Goal: Communication & Community: Answer question/provide support

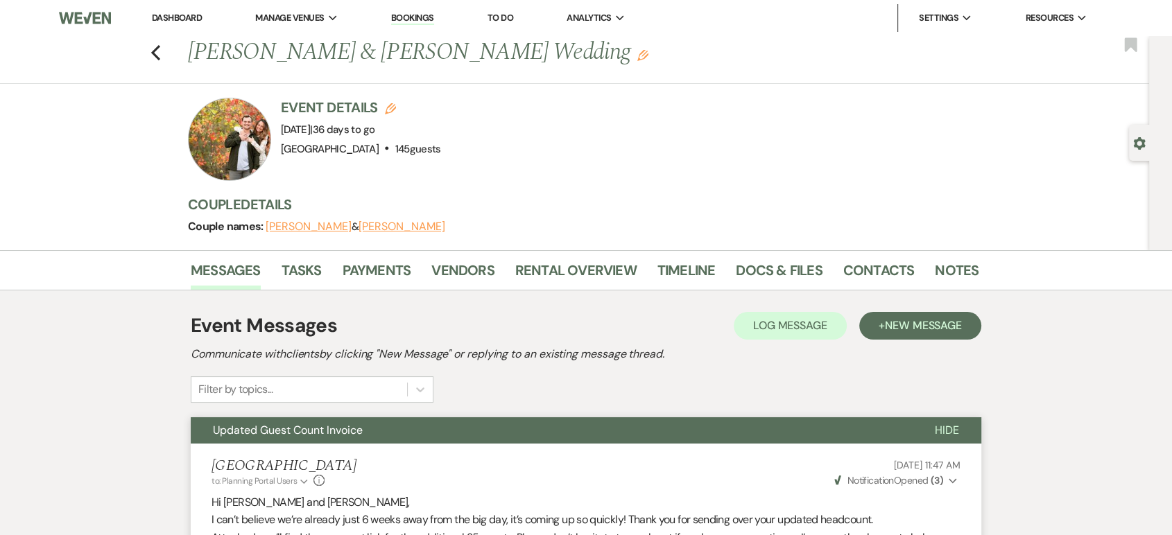
click at [191, 19] on link "Dashboard" at bounding box center [177, 18] width 50 height 12
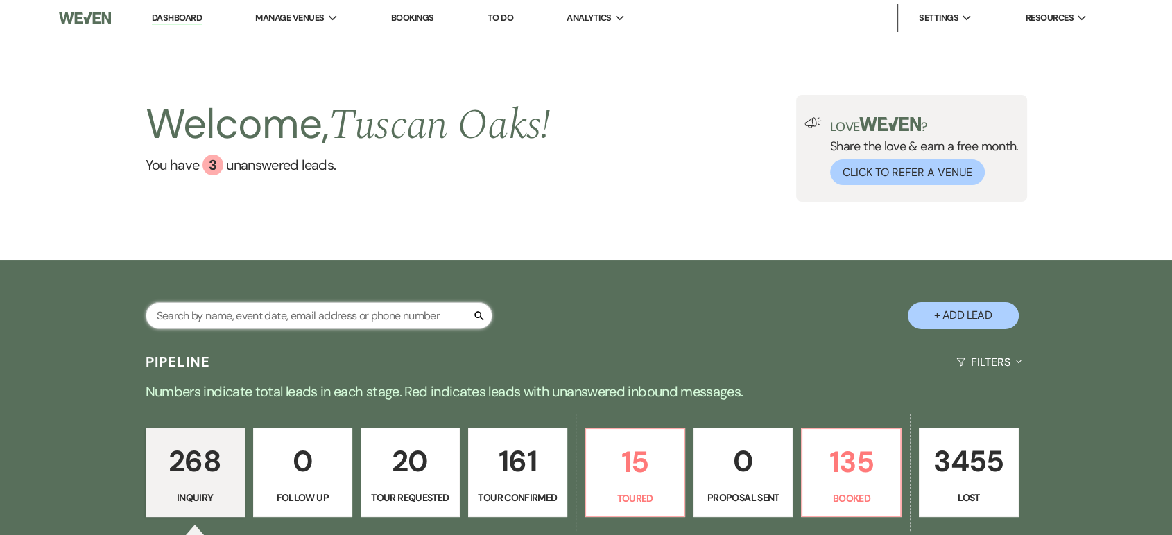
click at [254, 326] on input "text" at bounding box center [319, 315] width 347 height 27
type input "L"
click at [149, 307] on input "text" at bounding box center [319, 315] width 347 height 27
click at [160, 315] on input "text" at bounding box center [319, 315] width 347 height 27
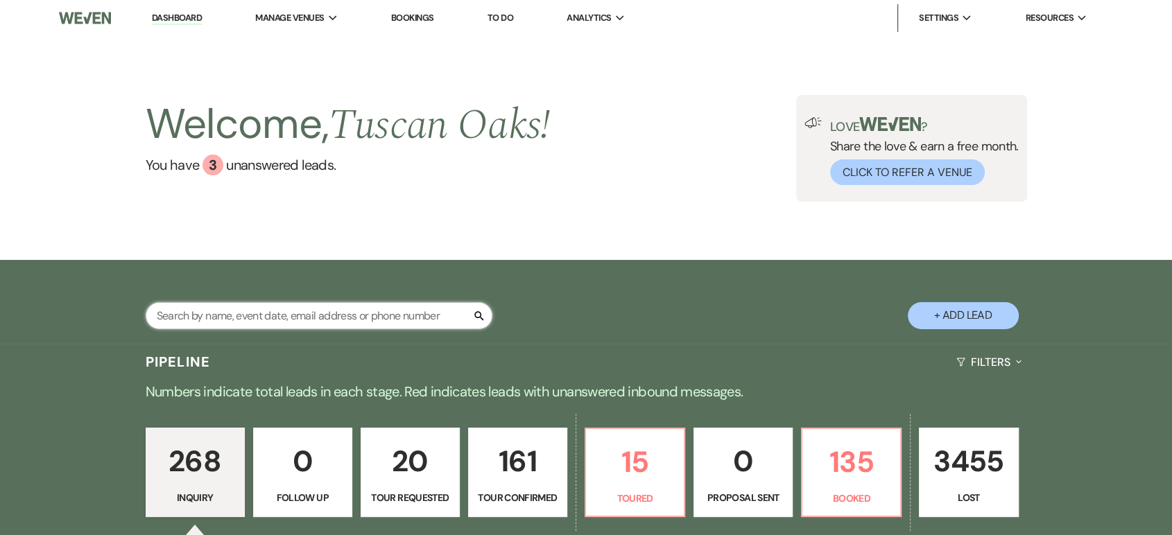
click at [487, 318] on input "text" at bounding box center [319, 315] width 347 height 27
click at [258, 306] on input "text" at bounding box center [319, 315] width 347 height 27
click at [118, 332] on div "Search + Add Lead" at bounding box center [586, 304] width 999 height 74
click at [161, 312] on input "text" at bounding box center [319, 315] width 347 height 27
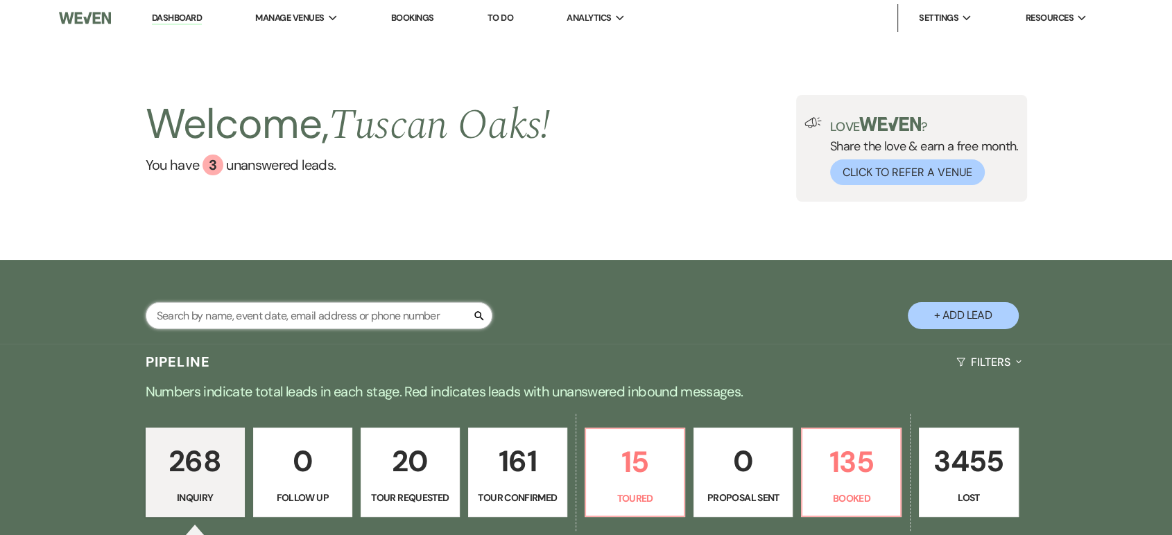
click at [161, 312] on input "text" at bounding box center [319, 315] width 347 height 27
type input "lauren"
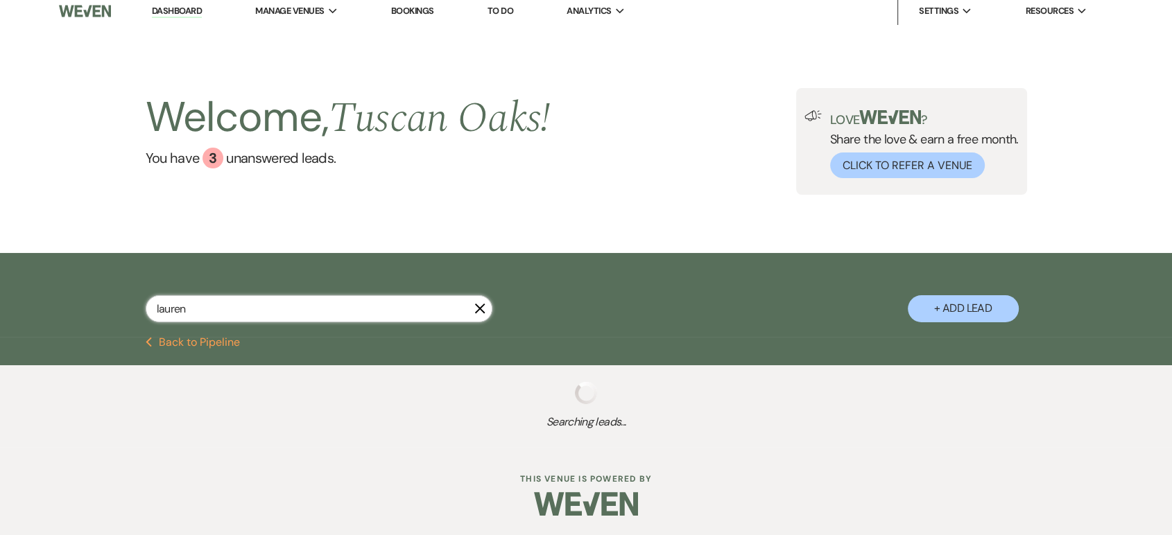
select select "5"
select select "4"
select select "8"
select select "5"
select select "8"
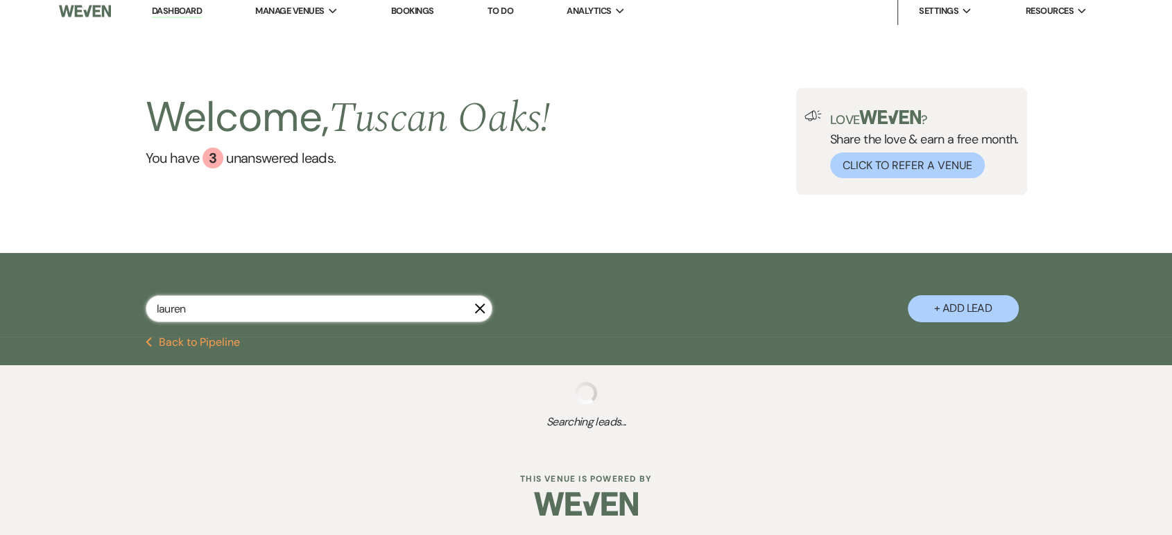
select select "5"
select select "8"
select select "5"
select select "8"
select select "5"
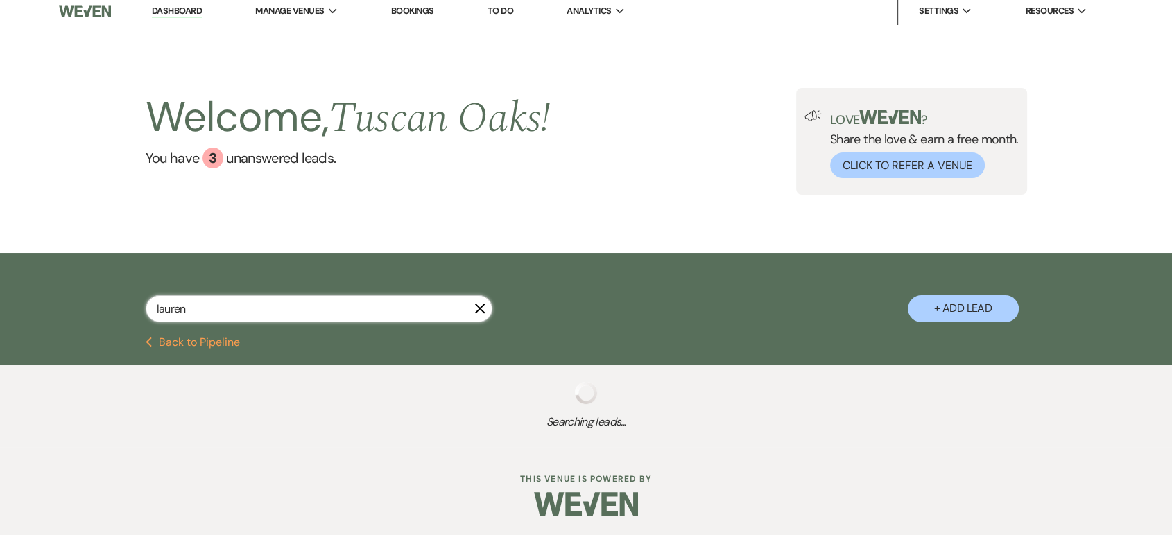
select select "8"
select select "5"
select select "4"
select select "8"
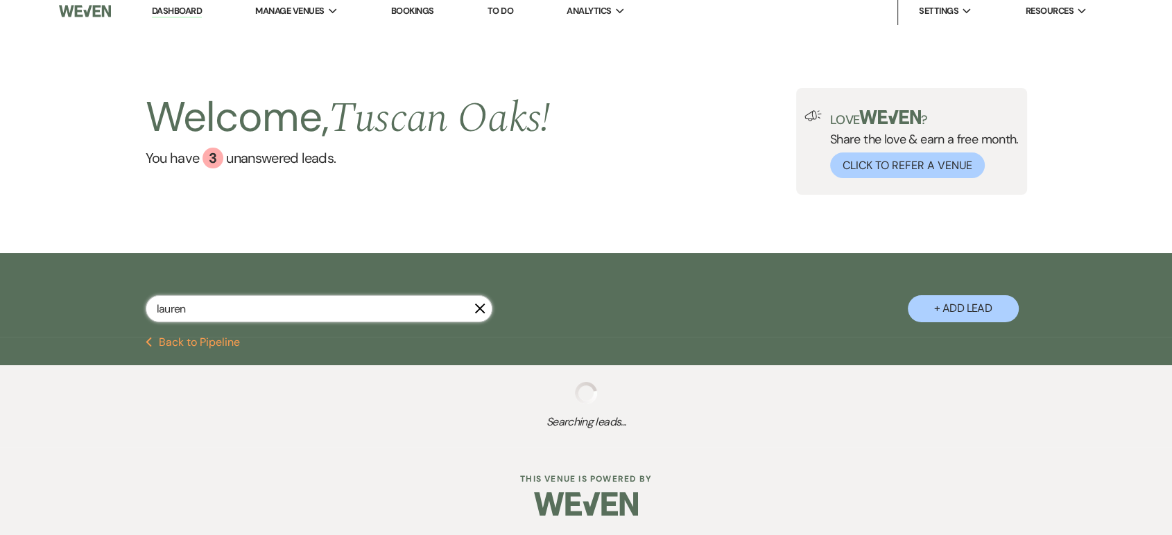
select select "5"
select select "8"
select select "6"
select select "8"
select select "5"
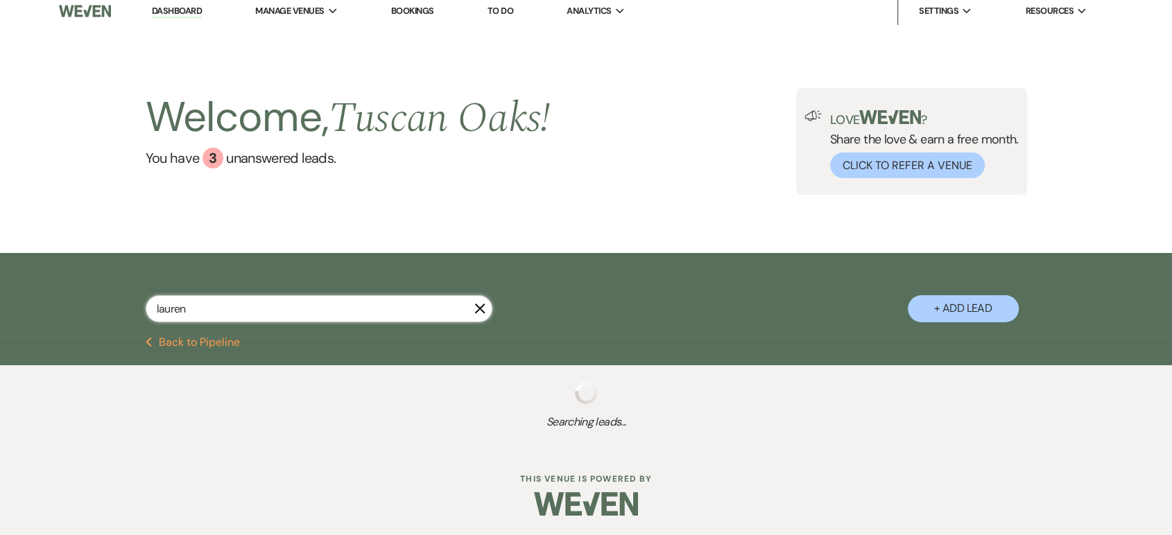
select select "8"
select select "5"
select select "8"
select select "5"
select select "8"
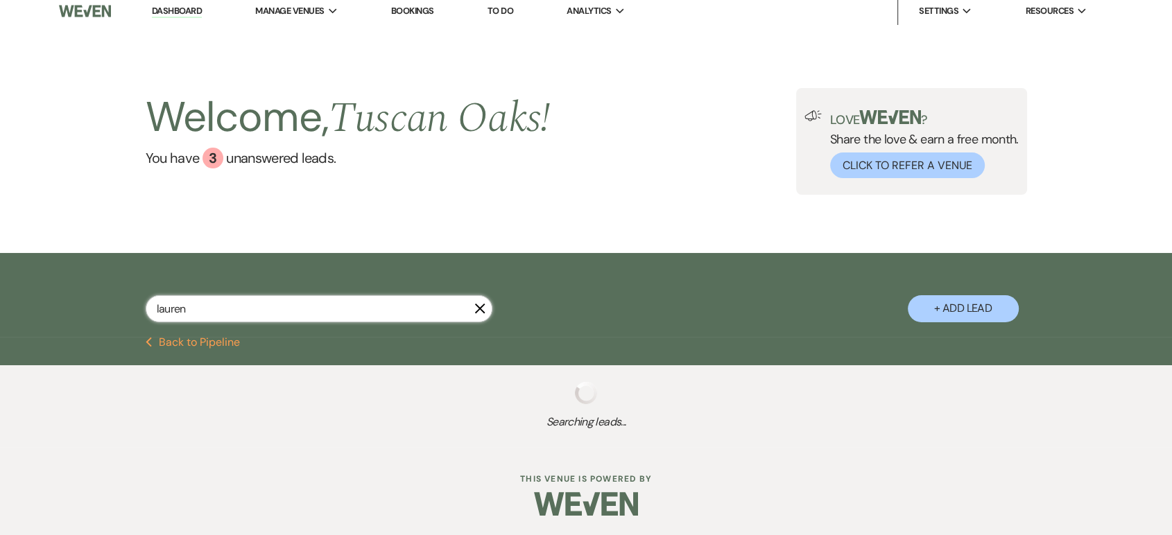
select select "7"
select select "8"
select select "5"
select select "8"
select select "5"
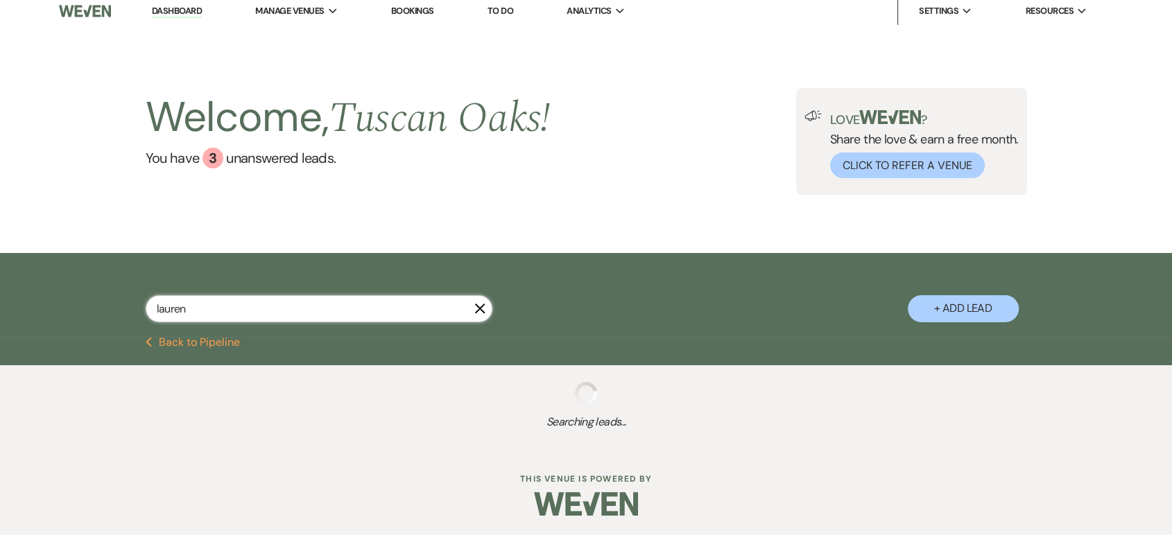
select select "8"
select select "10"
select select "8"
select select "5"
select select "8"
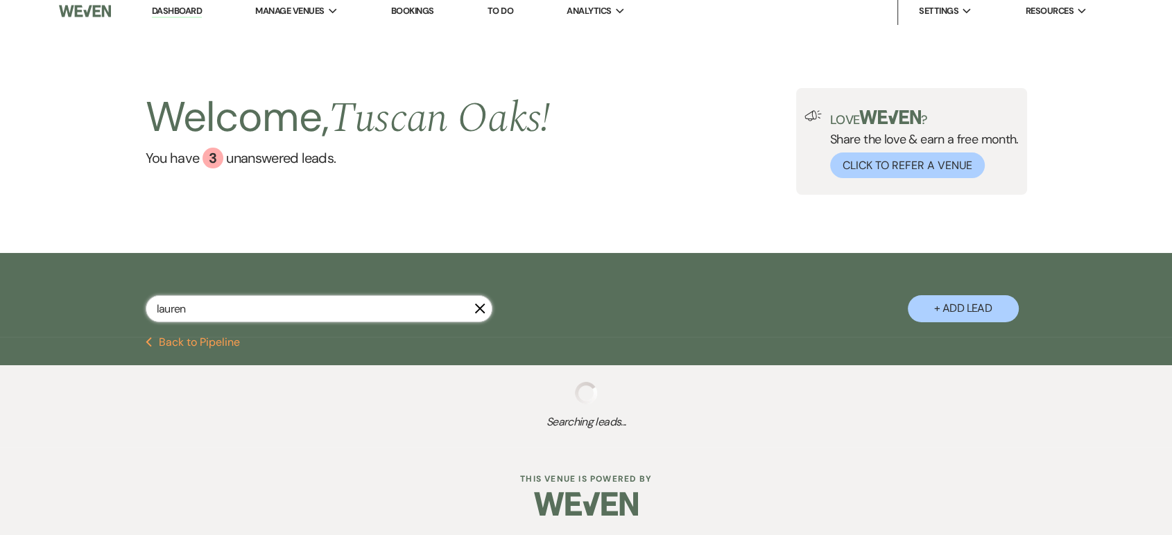
select select "6"
select select "2"
select select "8"
select select "6"
select select "8"
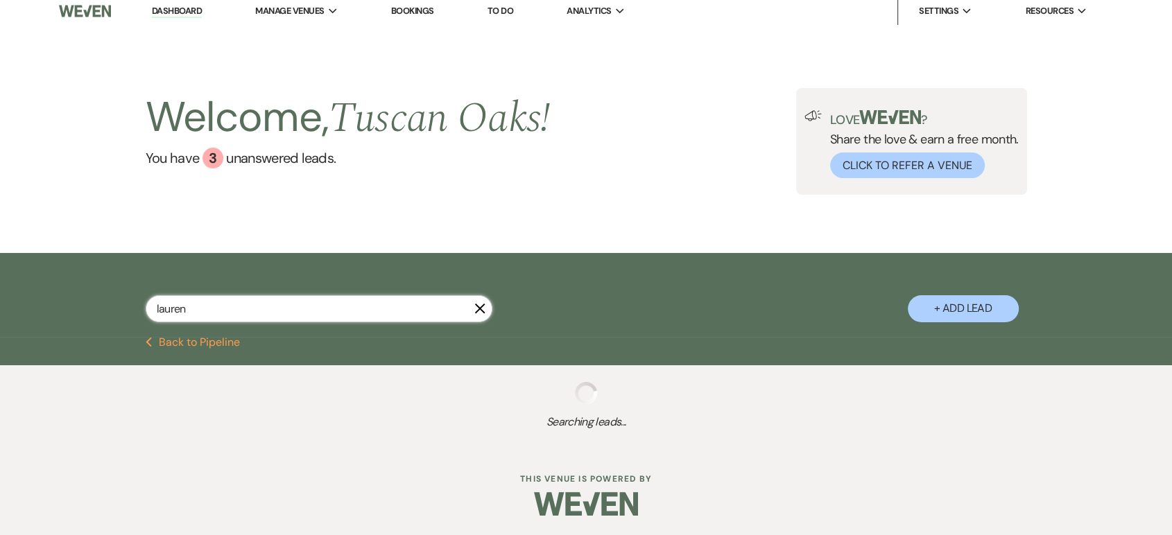
select select "5"
select select "8"
select select "5"
select select "8"
select select "5"
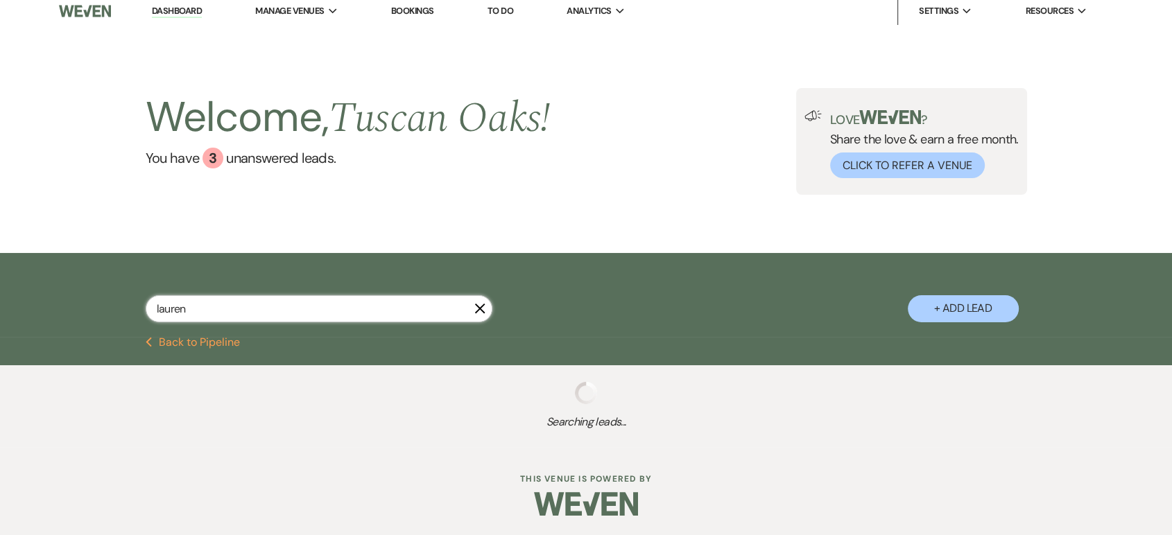
select select "8"
select select "5"
select select "8"
select select "5"
select select "4"
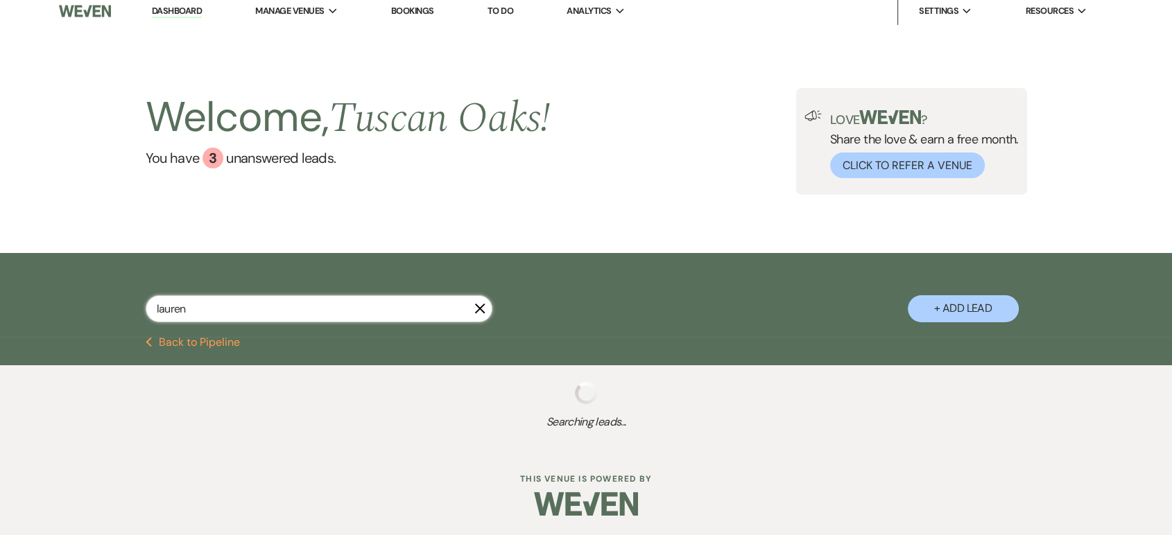
select select "8"
select select "5"
select select "8"
select select "5"
select select "8"
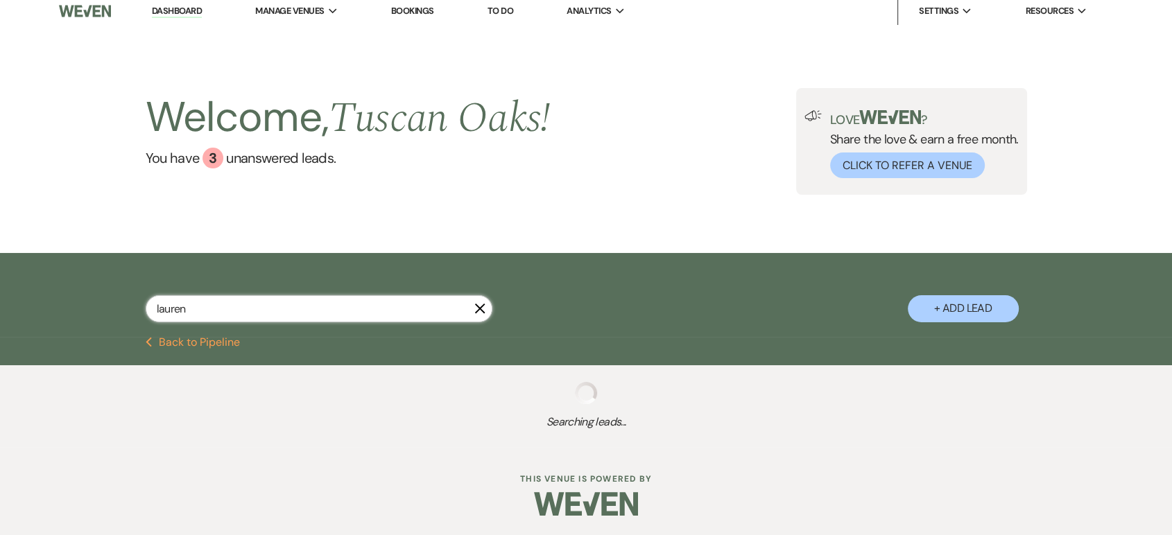
select select "5"
select select "8"
select select "5"
select select "8"
select select "5"
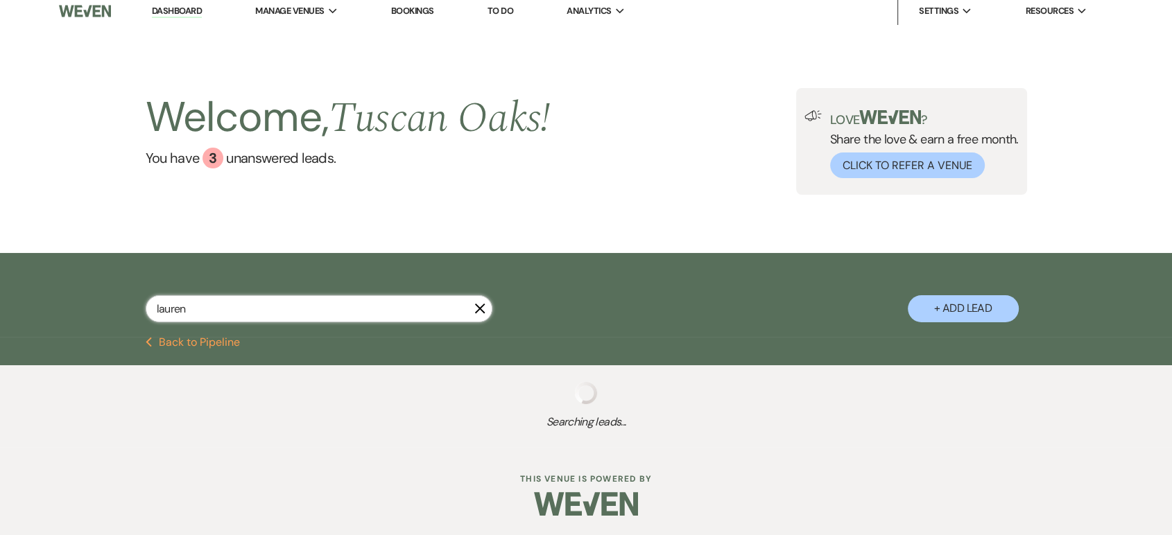
select select "8"
select select "5"
select select "8"
select select "5"
select select "8"
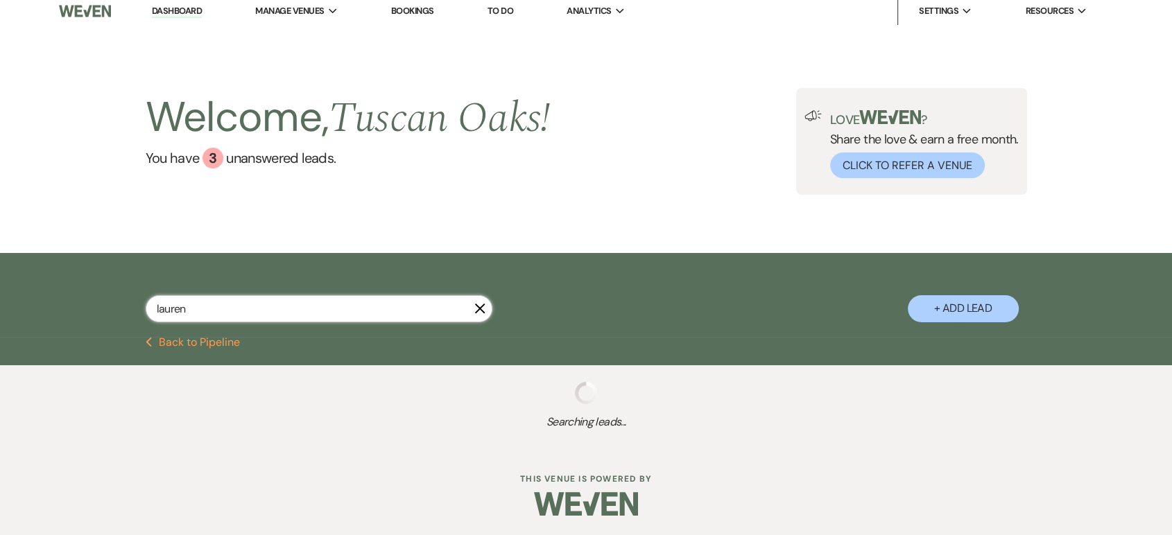
select select "5"
select select "8"
select select "5"
select select "8"
select select "5"
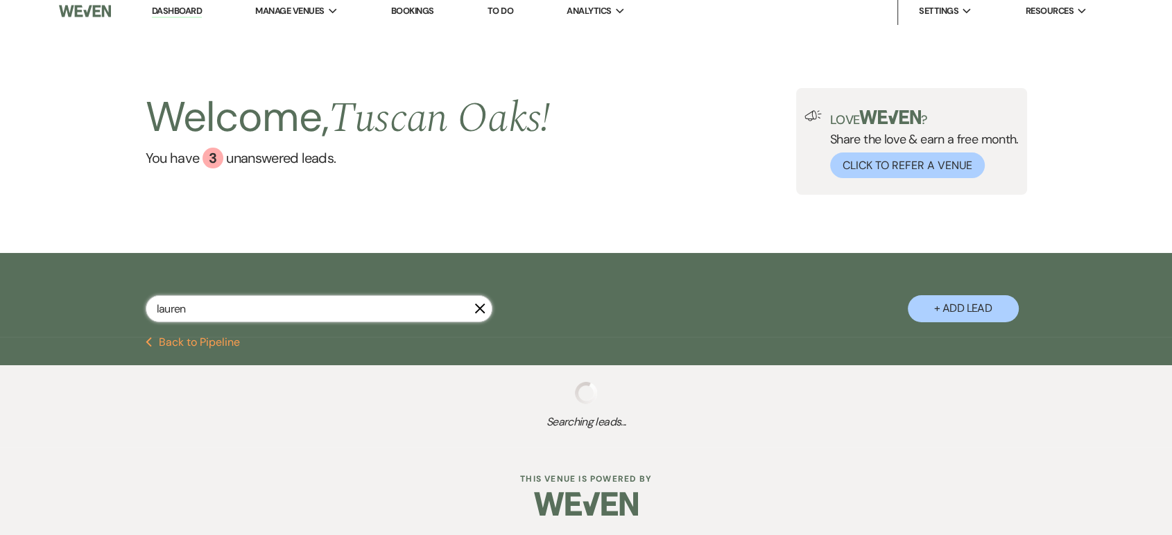
select select "8"
select select "5"
select select "8"
select select "5"
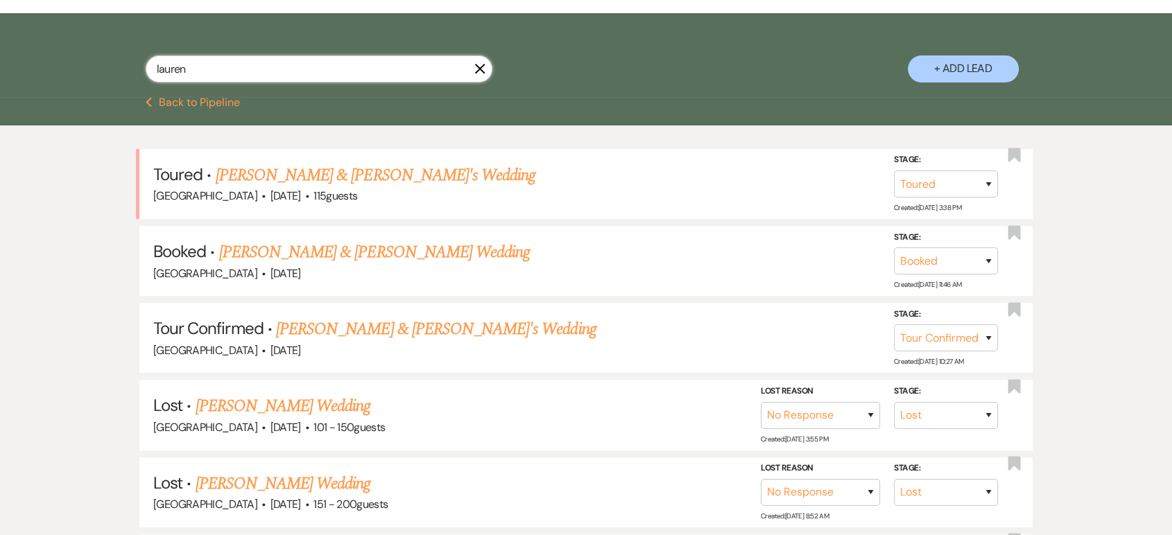
scroll to position [248, 0]
type input "lauren"
click at [394, 168] on link "[PERSON_NAME] & [PERSON_NAME]'s Wedding" at bounding box center [376, 174] width 320 height 25
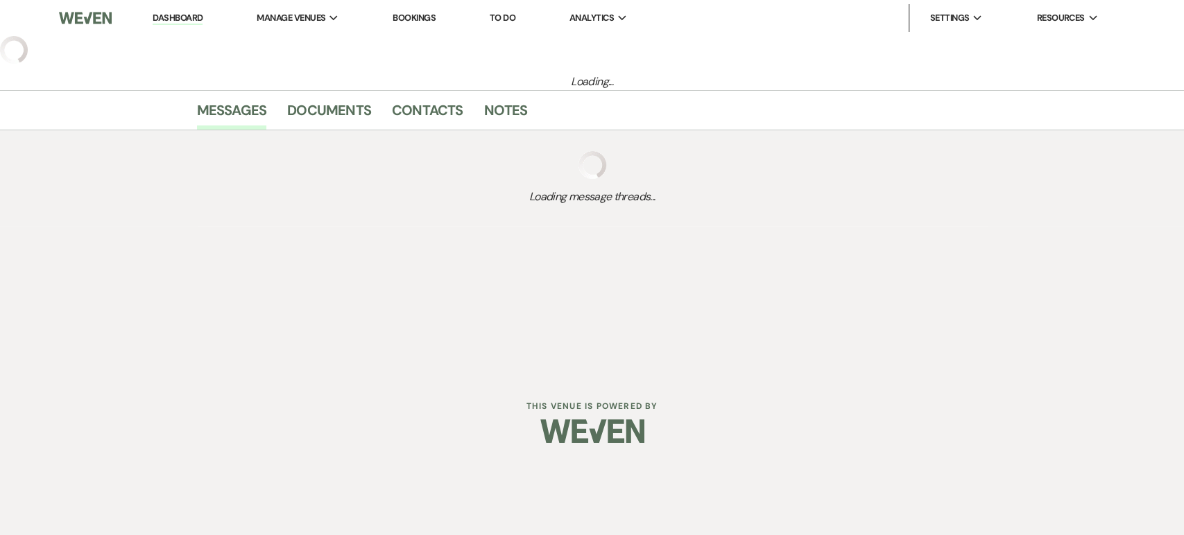
select select "5"
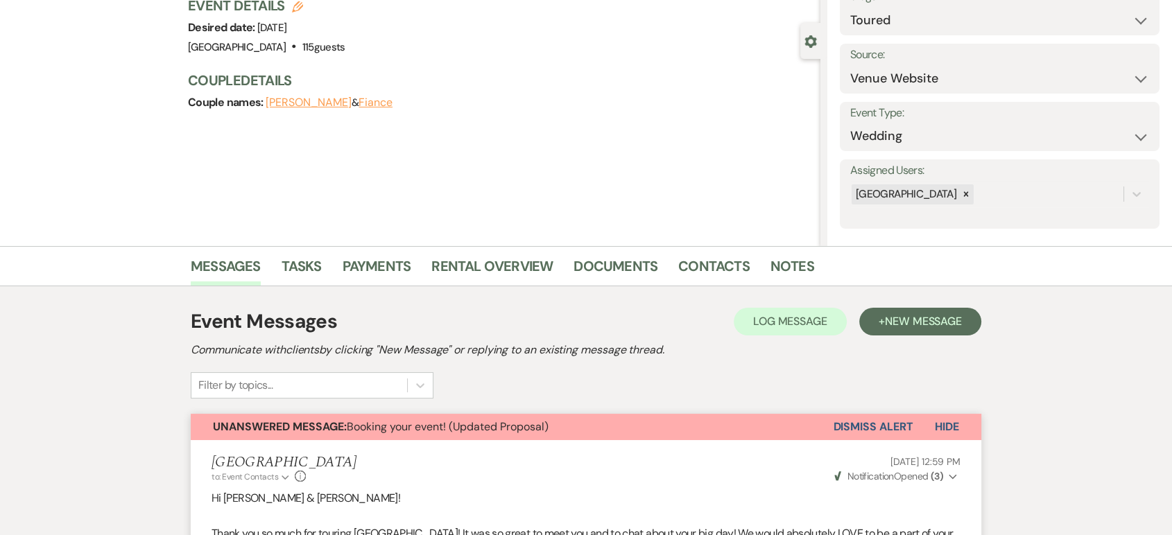
scroll to position [101, 0]
click at [568, 266] on li "Rental Overview" at bounding box center [502, 269] width 142 height 33
click at [589, 270] on link "Documents" at bounding box center [615, 271] width 84 height 31
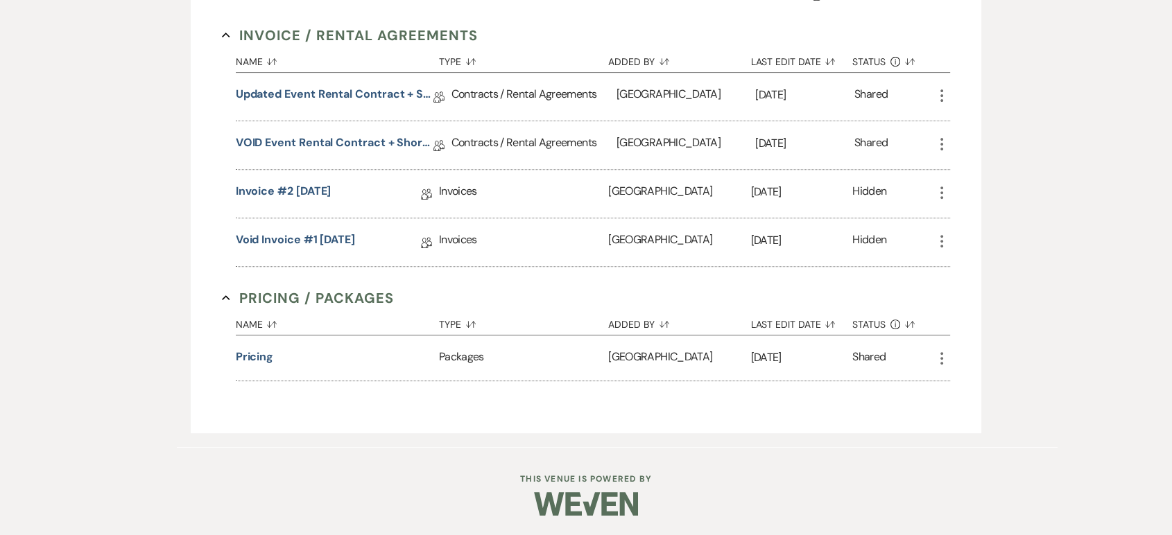
scroll to position [500, 0]
click at [333, 96] on link "Updated Event Rental Contract + Short Term Lease" at bounding box center [335, 97] width 198 height 21
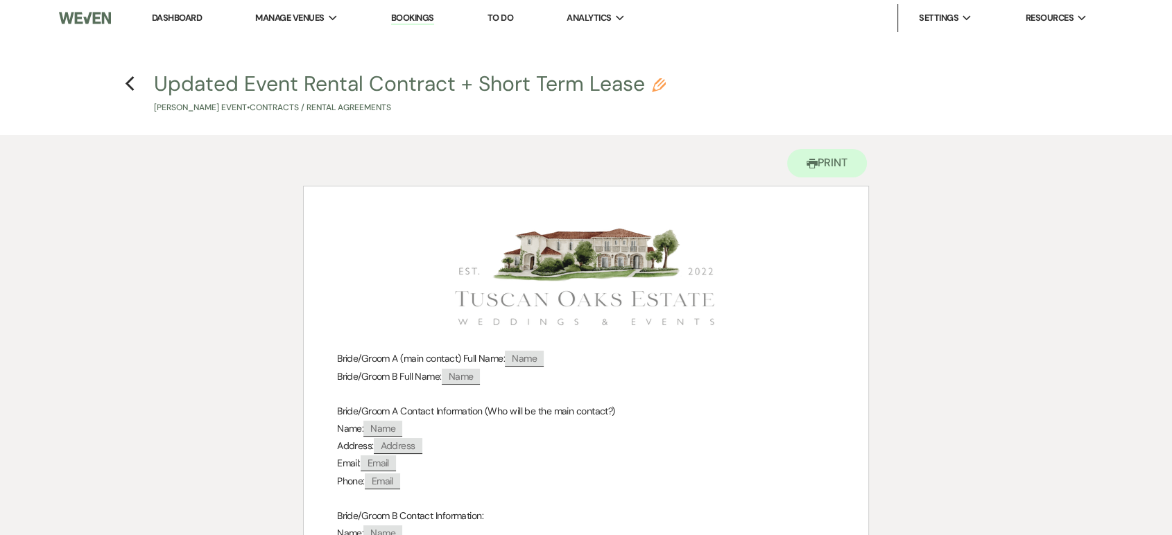
click at [194, 21] on link "Dashboard" at bounding box center [177, 18] width 50 height 12
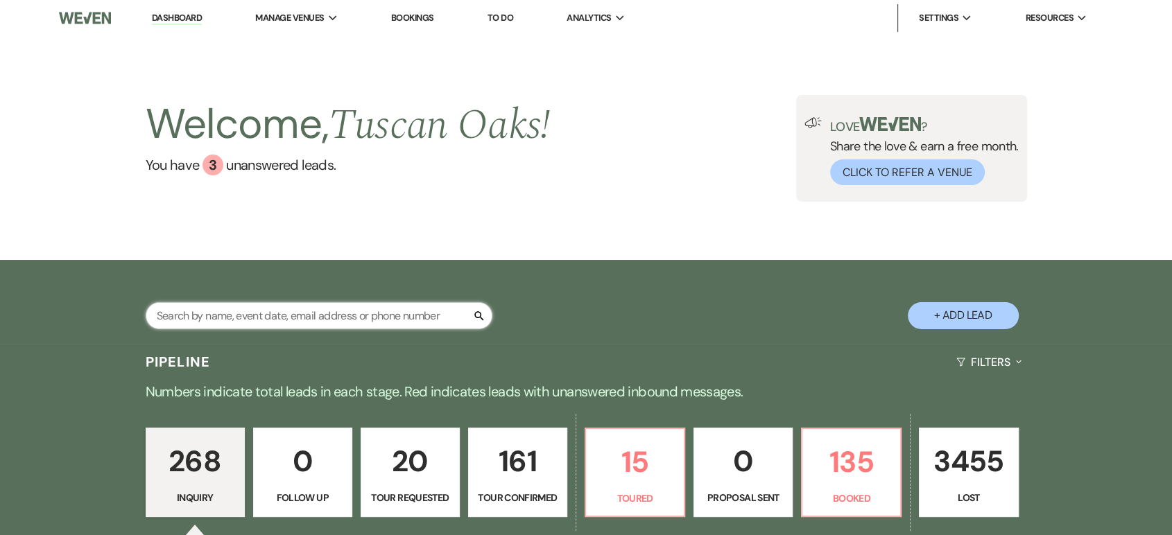
click at [280, 309] on input "text" at bounding box center [319, 315] width 347 height 27
type input "[PERSON_NAME]"
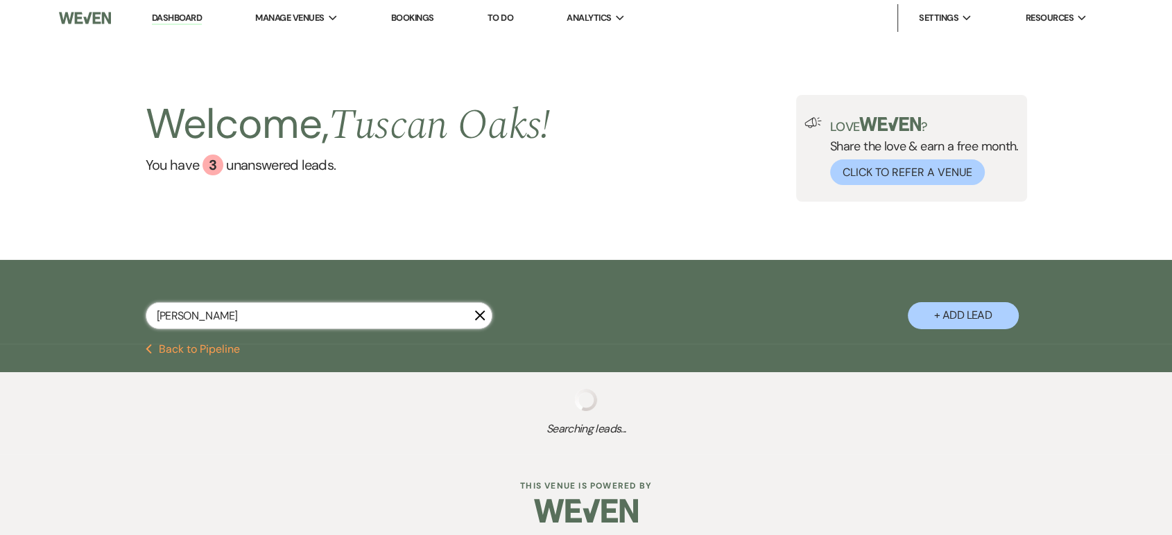
select select "8"
select select "6"
select select "8"
select select "7"
select select "8"
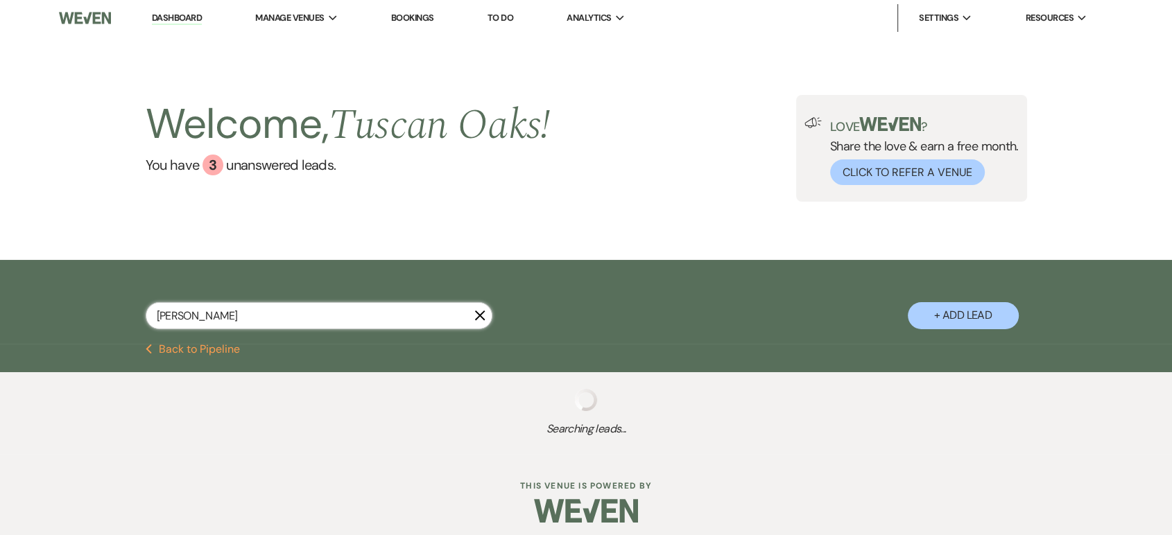
select select "5"
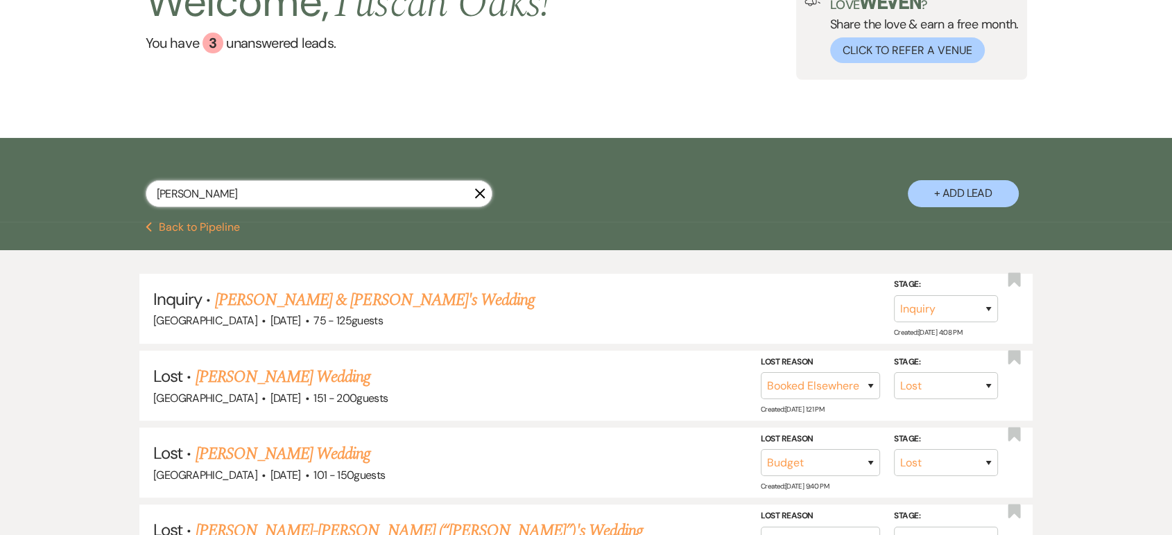
scroll to position [135, 0]
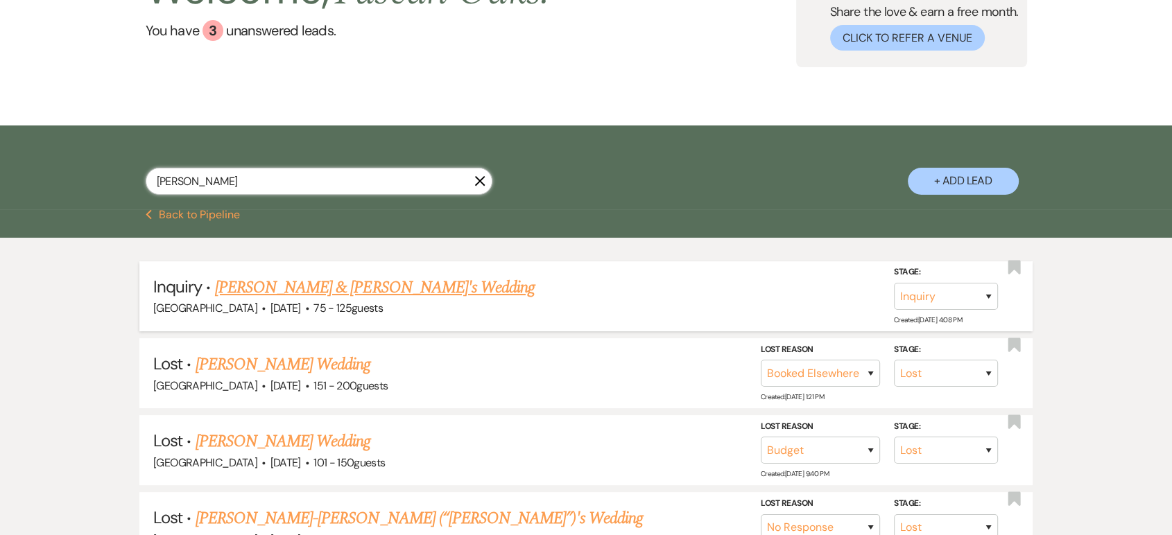
type input "[PERSON_NAME]"
click at [381, 293] on link "[PERSON_NAME] & [PERSON_NAME]'s Wedding" at bounding box center [375, 287] width 320 height 25
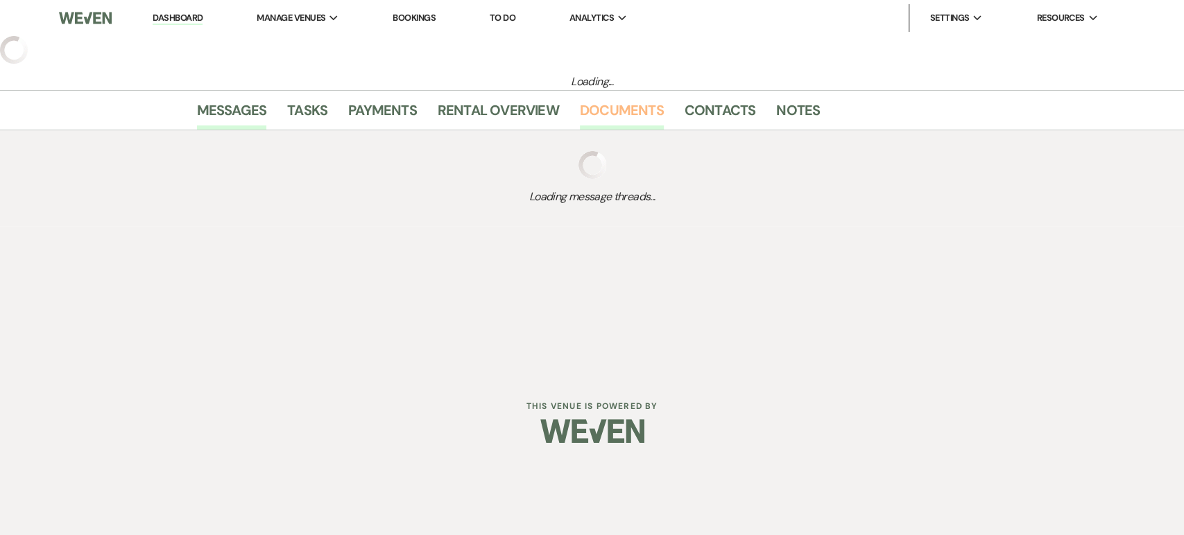
select select "3"
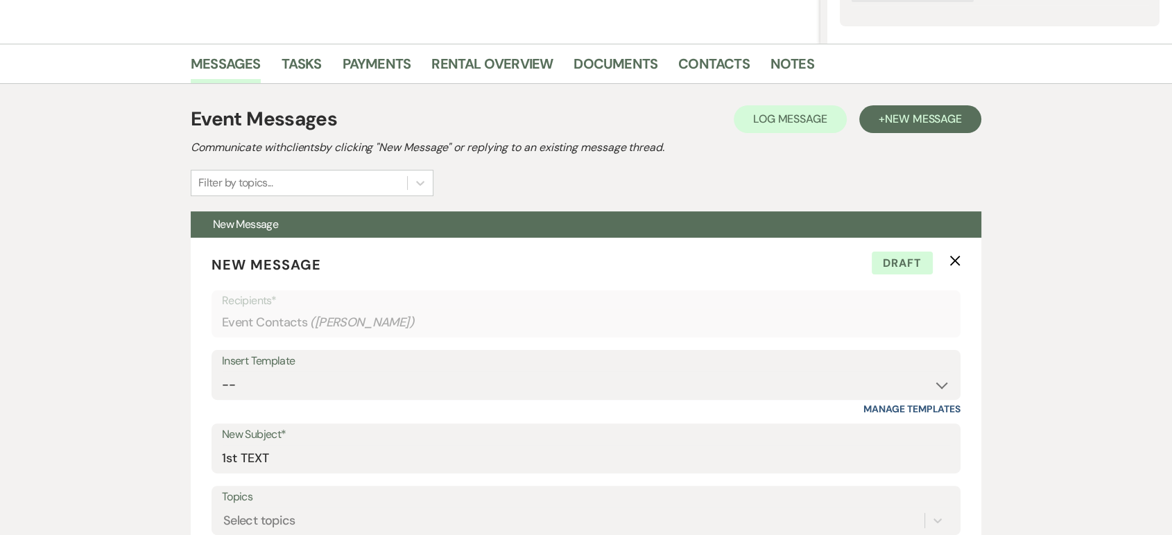
scroll to position [302, 0]
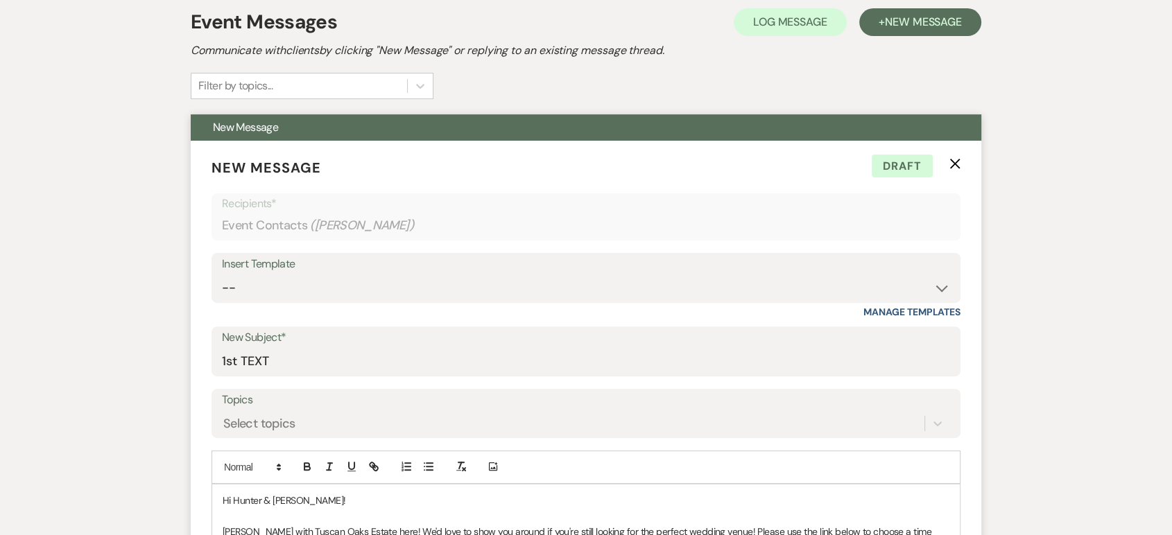
click at [434, 401] on label "Topics" at bounding box center [586, 400] width 728 height 20
click at [225, 414] on input "Topics" at bounding box center [223, 423] width 1 height 19
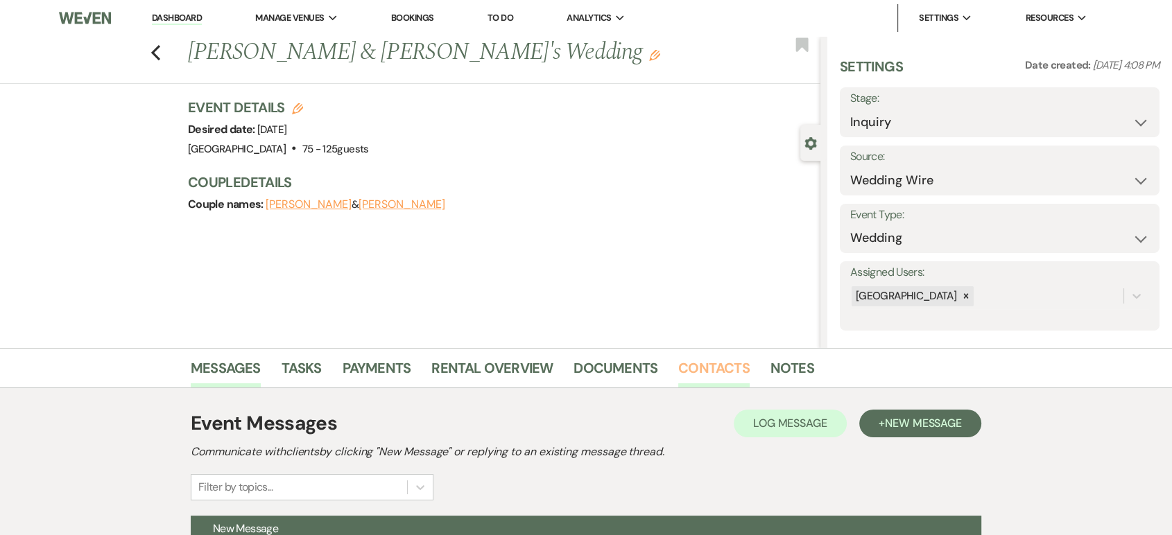
click at [727, 370] on link "Contacts" at bounding box center [713, 372] width 71 height 31
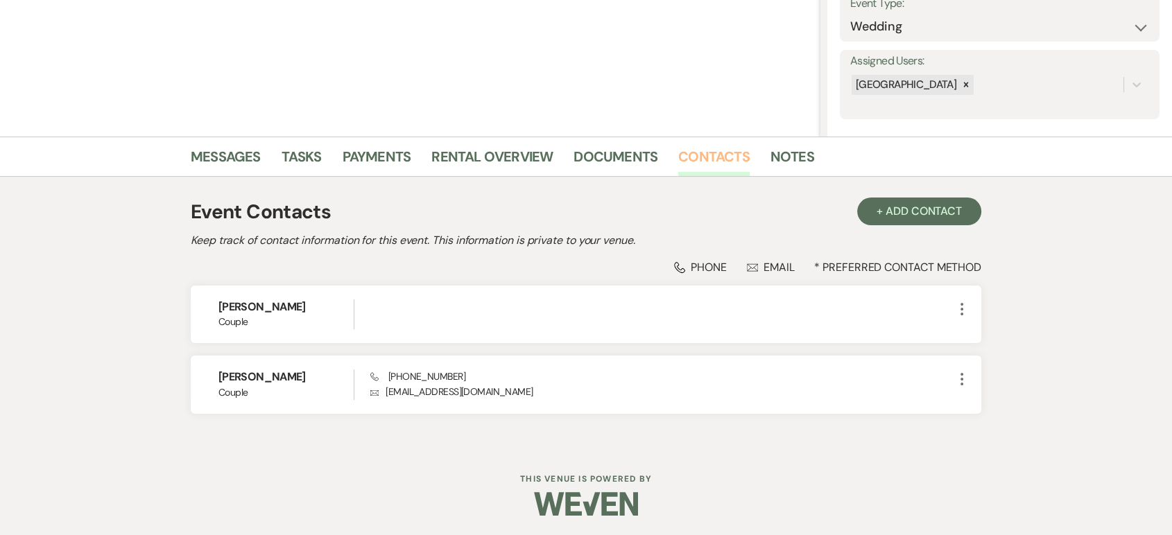
scroll to position [211, 0]
click at [225, 144] on li "Messages" at bounding box center [236, 160] width 91 height 33
click at [223, 157] on link "Messages" at bounding box center [226, 161] width 70 height 31
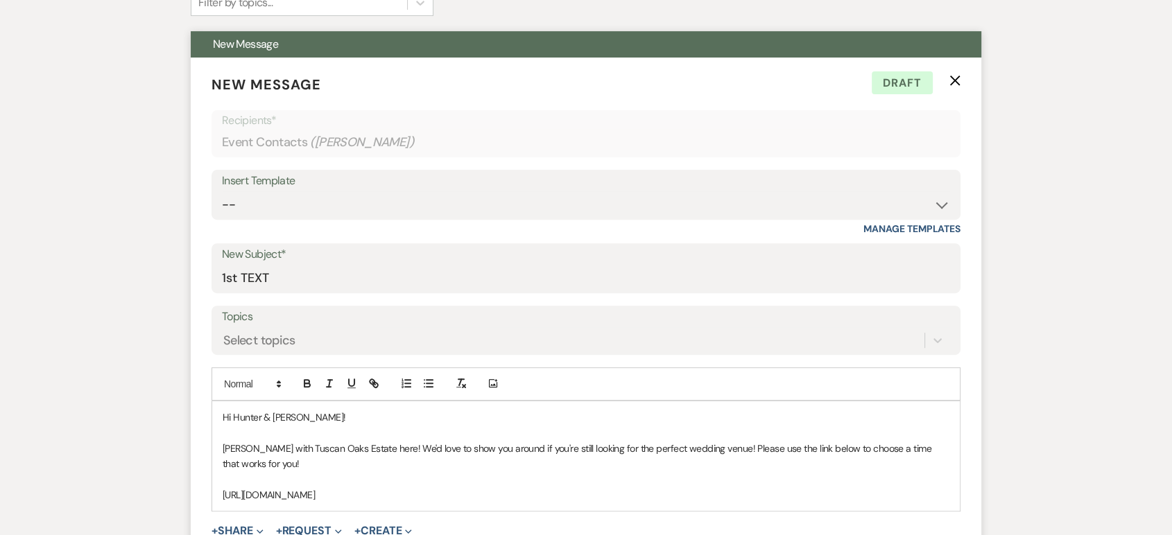
scroll to position [472, 0]
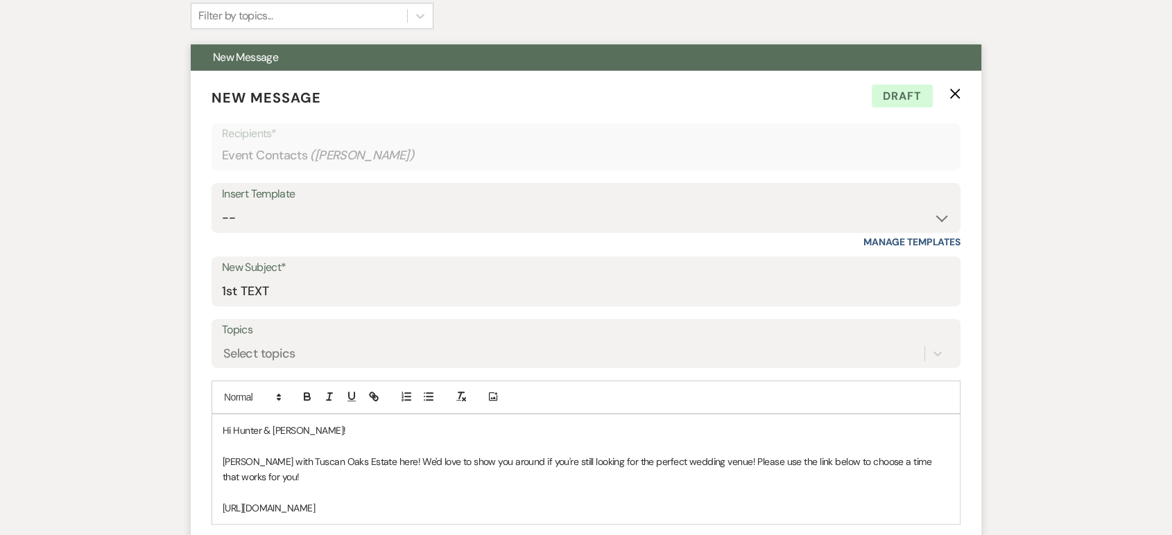
click at [956, 84] on form "New Message X Draft Recipients* Event Contacts ( [PERSON_NAME] ) Insert Templat…" at bounding box center [586, 346] width 790 height 551
click at [954, 89] on icon "X" at bounding box center [954, 93] width 11 height 11
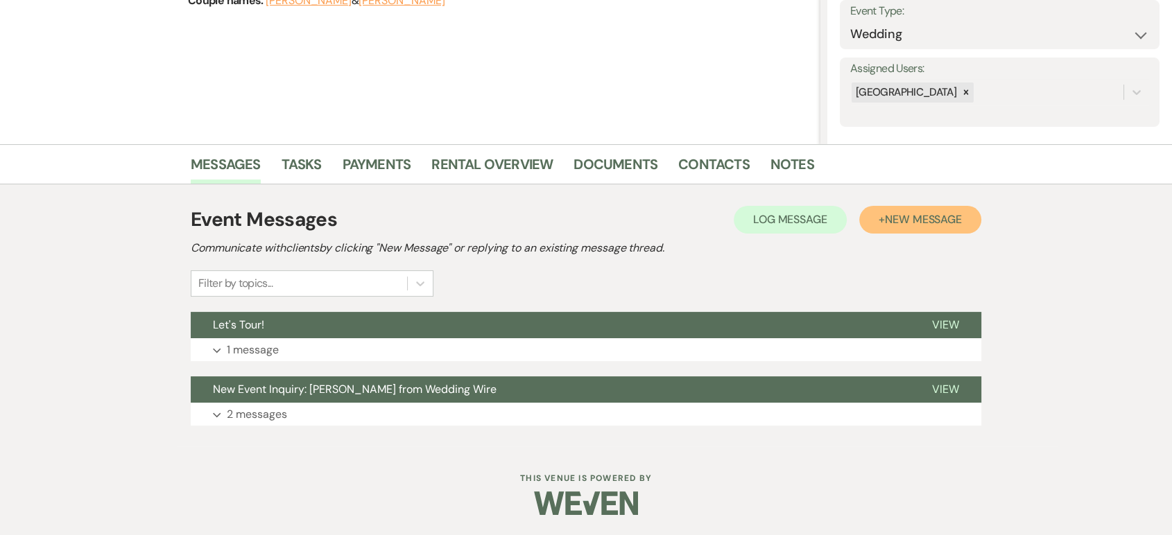
click at [879, 223] on button "+ New Message" at bounding box center [920, 220] width 122 height 28
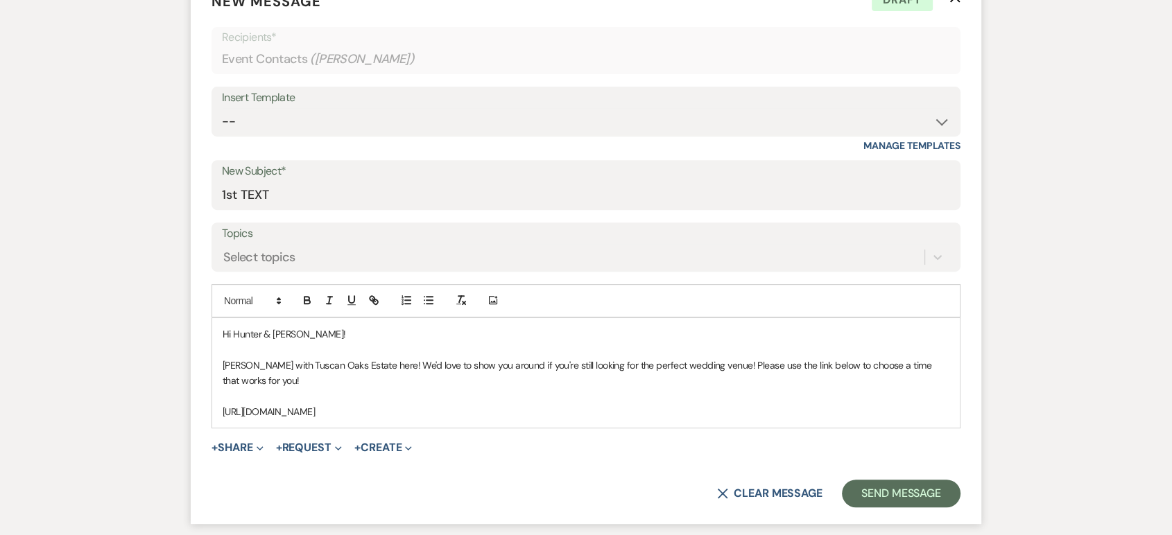
scroll to position [569, 0]
drag, startPoint x: 283, startPoint y: 198, endPoint x: 175, endPoint y: 180, distance: 109.0
click at [175, 180] on div "Messages Tasks Payments Rental Overview Documents Contacts Notes Event Messages…" at bounding box center [586, 227] width 1172 height 896
click at [291, 199] on input "Questions answered" at bounding box center [586, 193] width 728 height 27
type input "Questions Answered"
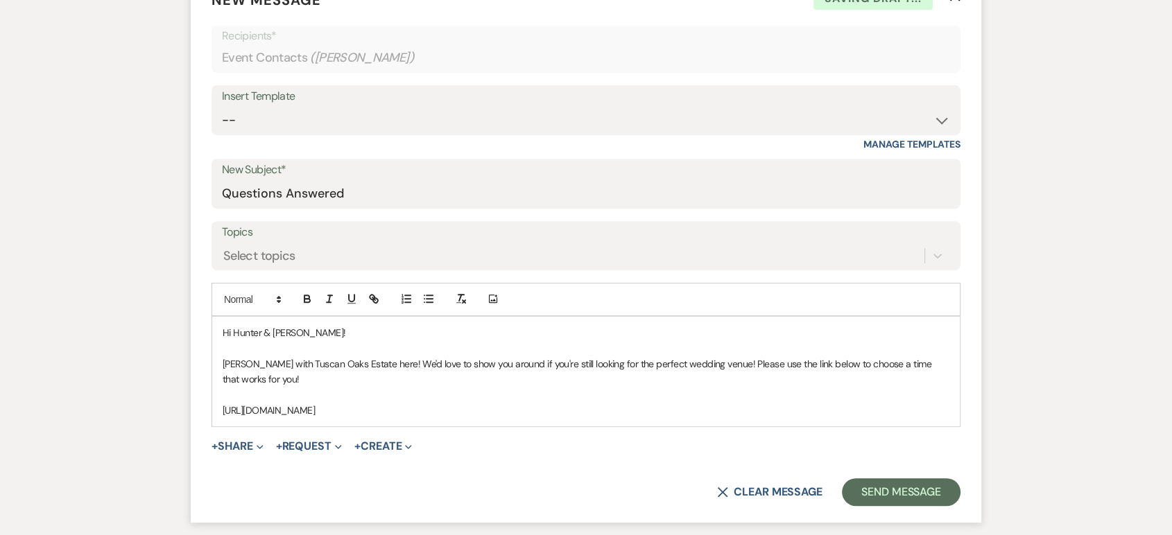
drag, startPoint x: 421, startPoint y: 420, endPoint x: 237, endPoint y: 286, distance: 227.3
click at [237, 286] on div "Add Photo Hi Hunter & [PERSON_NAME]! [PERSON_NAME] with Tuscan Oaks Estate here…" at bounding box center [585, 355] width 749 height 144
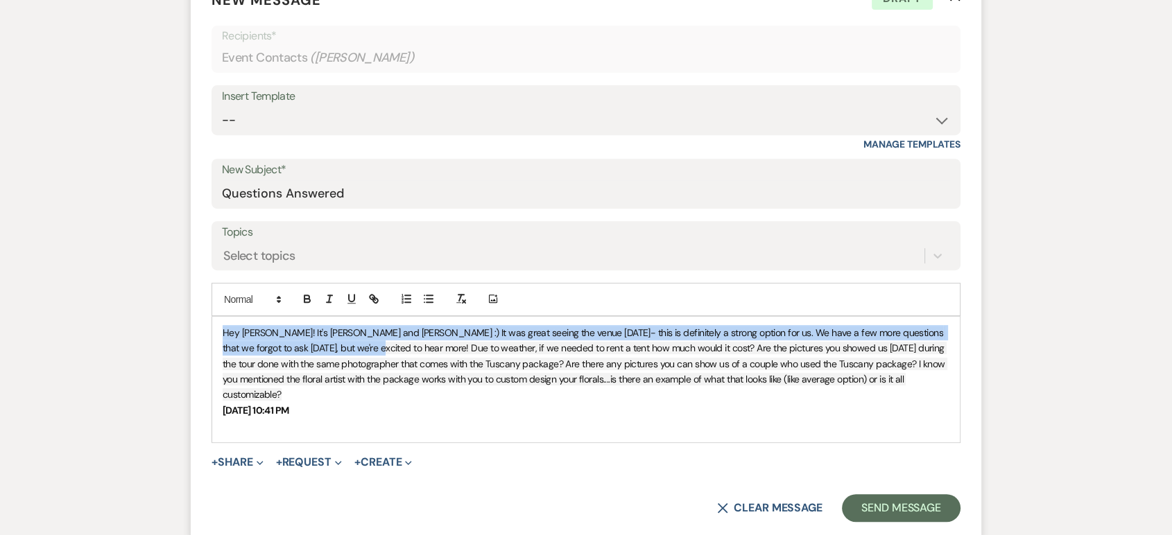
drag, startPoint x: 334, startPoint y: 349, endPoint x: 207, endPoint y: 333, distance: 127.9
click at [207, 333] on form "New Message X Draft Recipients* Event Contacts ( [PERSON_NAME] ) Insert Templat…" at bounding box center [586, 256] width 790 height 566
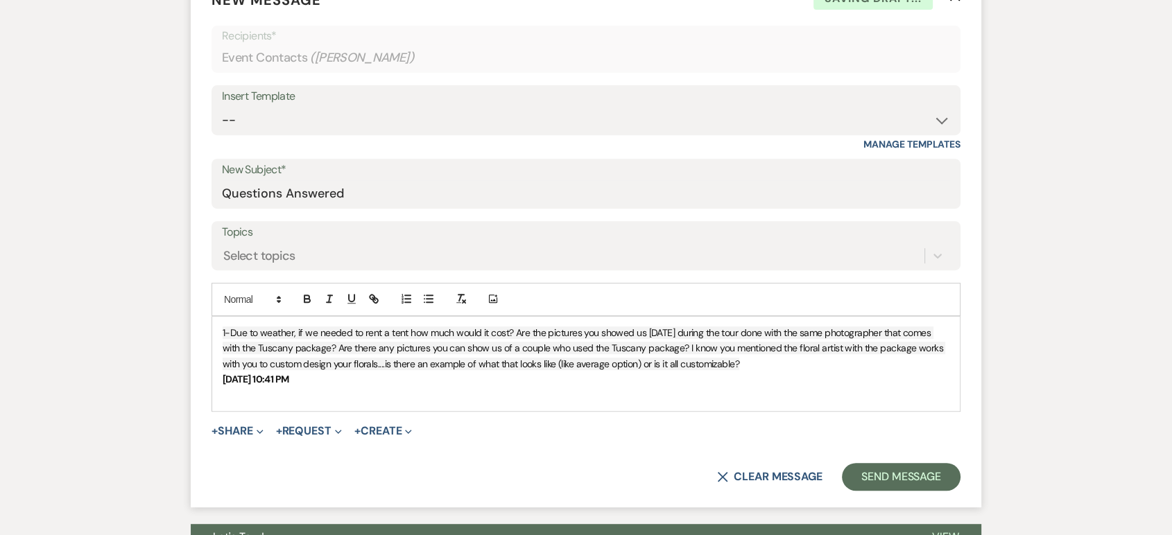
click at [512, 335] on span "1-Due to weather, if we needed to rent a tent how much would it cost? Are the p…" at bounding box center [584, 349] width 723 height 44
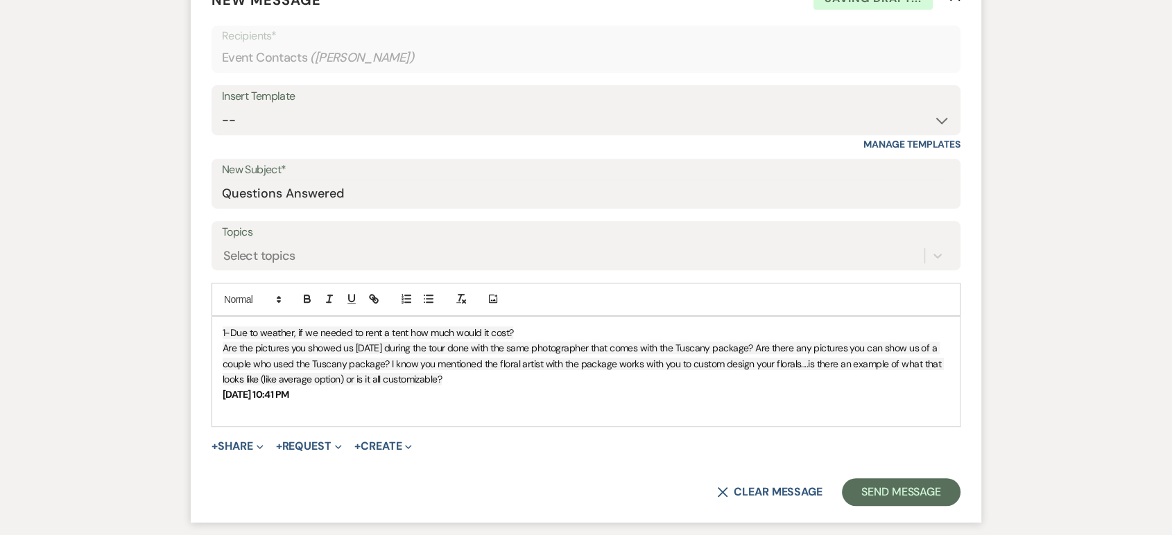
click at [523, 334] on p "1-Due to weather, if we needed to rent a tent how much would it cost?" at bounding box center [586, 332] width 727 height 15
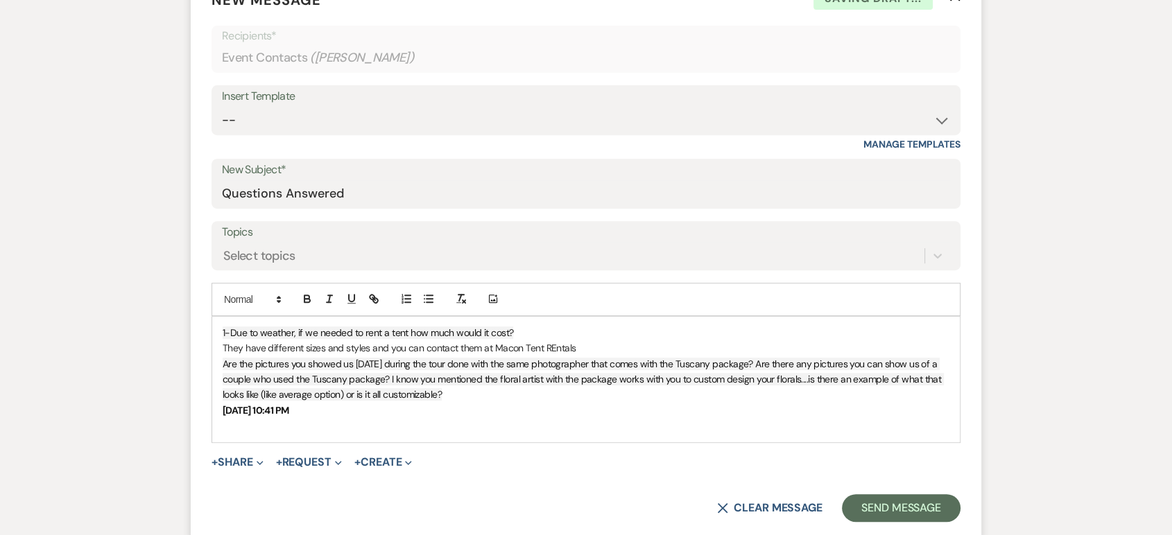
click at [552, 349] on p "They have different sizes and styles and you can contact them at Macon Tent REn…" at bounding box center [586, 347] width 727 height 15
click at [586, 348] on p "They have different sizes and styles and you can contact them at Macon Tent Ren…" at bounding box center [586, 347] width 727 height 15
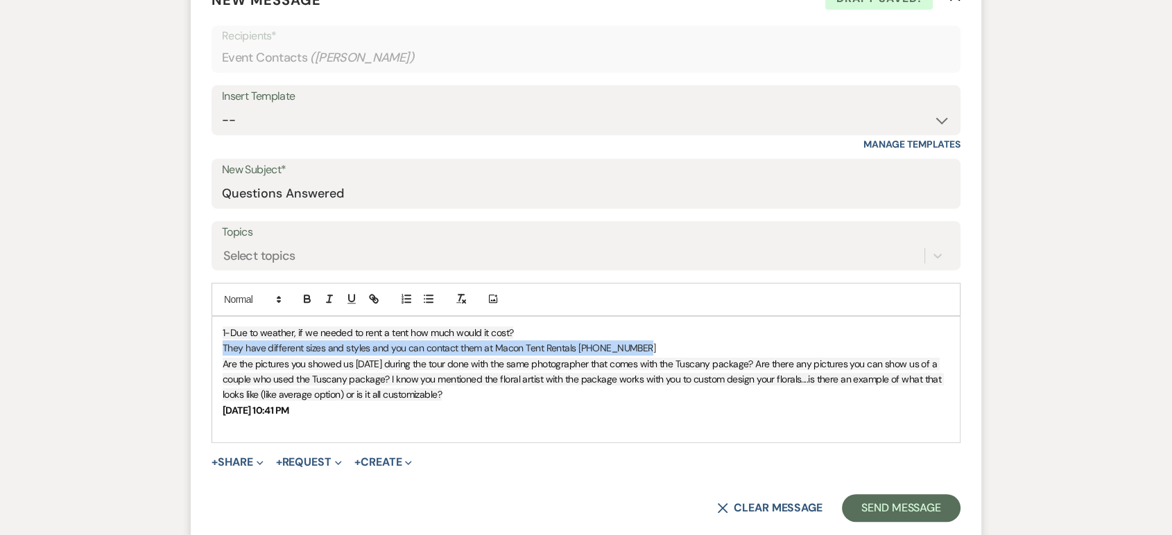
drag, startPoint x: 643, startPoint y: 348, endPoint x: 223, endPoint y: 348, distance: 420.9
click at [223, 348] on p "They have different sizes and styles and you can contact them at Macon Tent Ren…" at bounding box center [586, 347] width 727 height 15
click at [304, 297] on icon "button" at bounding box center [306, 296] width 5 height 3
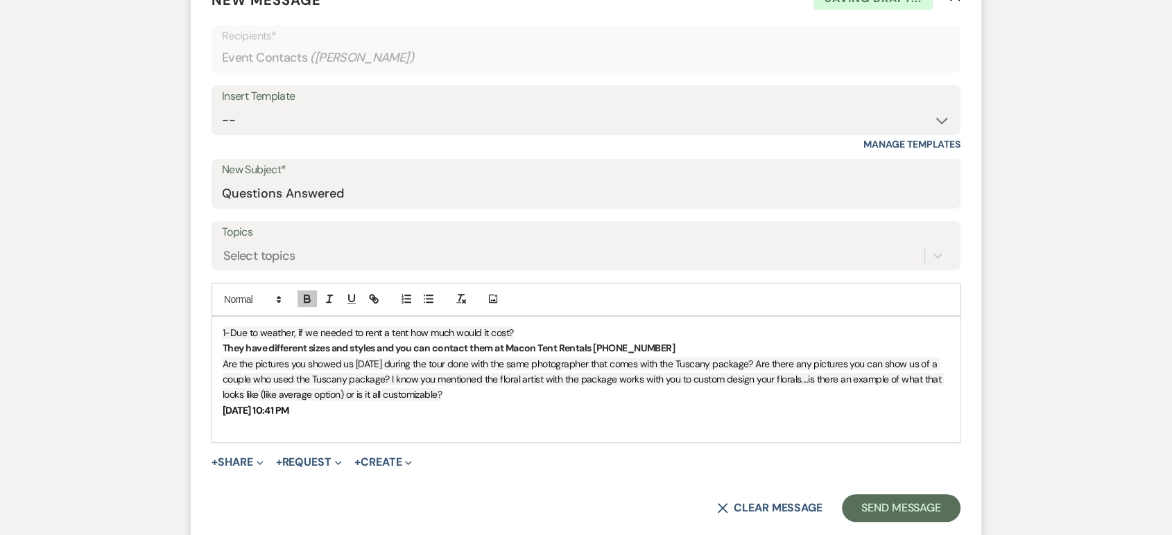
click at [714, 352] on p "They have different sizes and styles and you can contact them at Macon Tent Ren…" at bounding box center [586, 347] width 727 height 15
click at [753, 361] on span "Are the pictures you showed us [DATE] during the tour done with the same photog…" at bounding box center [583, 380] width 721 height 44
click at [753, 361] on p "Are the pictures you showed us [DATE] during the tour done with the same photog…" at bounding box center [586, 363] width 727 height 15
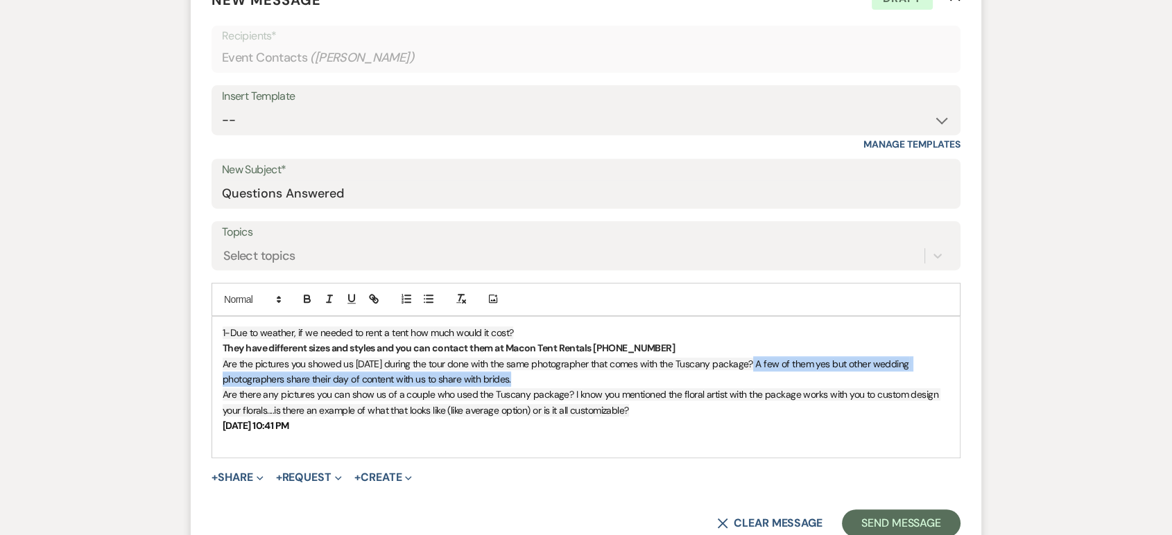
drag, startPoint x: 752, startPoint y: 362, endPoint x: 842, endPoint y: 386, distance: 93.2
click at [842, 386] on p "Are the pictures you showed us [DATE] during the tour done with the same photog…" at bounding box center [586, 371] width 727 height 31
click at [302, 296] on icon "button" at bounding box center [307, 299] width 12 height 12
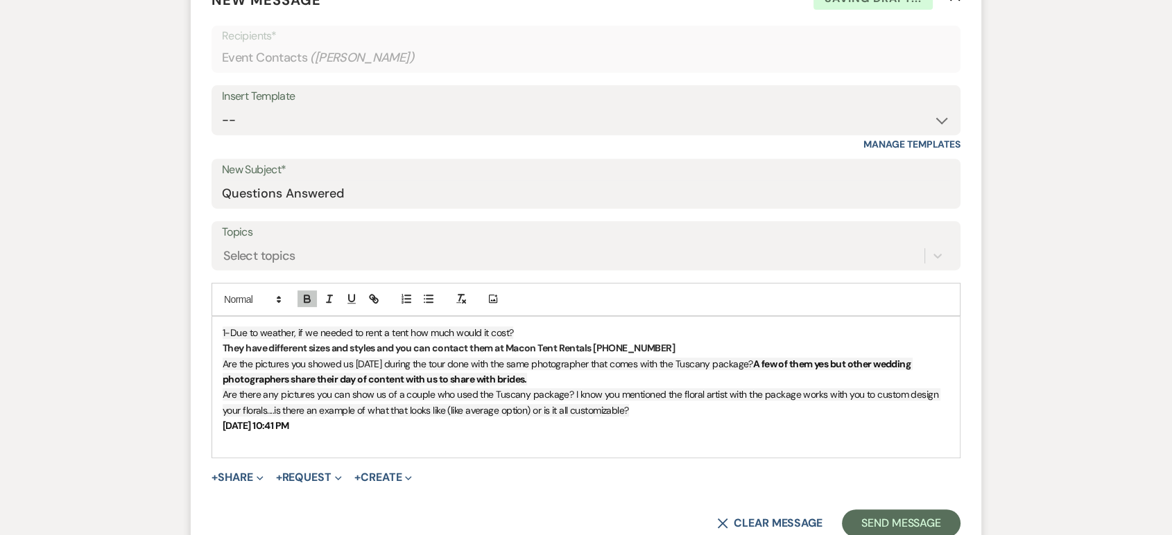
click at [545, 390] on span "Are there any pictures you can show us of a couple who used the Tuscany package…" at bounding box center [582, 402] width 718 height 28
click at [540, 385] on p "Are the pictures you showed us [DATE] during the tour done with the same photog…" at bounding box center [586, 371] width 727 height 31
click at [605, 379] on strong "A few of them yes but other wedding photographers share their day of content wi…" at bounding box center [568, 372] width 690 height 28
click at [790, 379] on p "Are the pictures you showed us [DATE] during the tour done with the same photog…" at bounding box center [586, 371] width 727 height 31
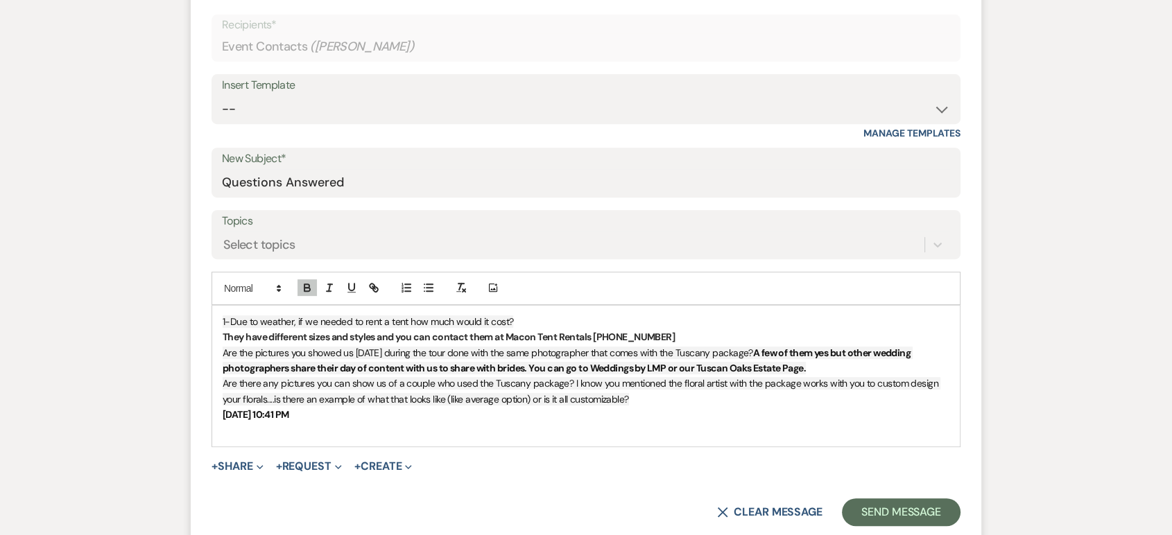
scroll to position [586, 0]
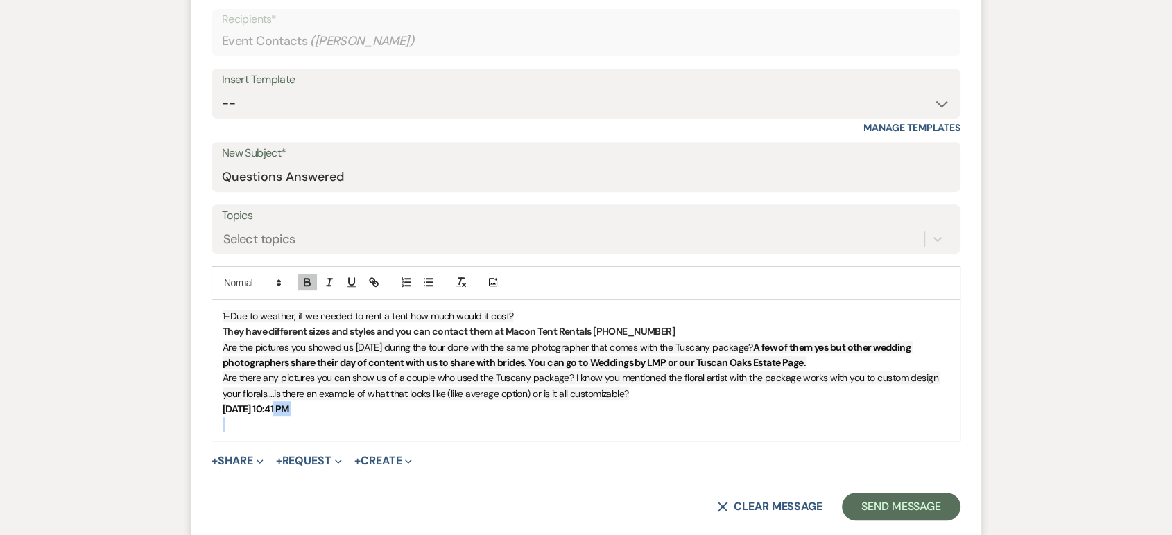
drag, startPoint x: 277, startPoint y: 411, endPoint x: 216, endPoint y: 419, distance: 62.2
click at [216, 419] on div "1-Due to weather, if we needed to rent a tent how much would it cost? They have…" at bounding box center [585, 370] width 747 height 141
drag, startPoint x: 284, startPoint y: 409, endPoint x: 205, endPoint y: 407, distance: 79.8
click at [205, 407] on form "New Message X Draft Recipients* Event Contacts ( [PERSON_NAME] ) Insert Templat…" at bounding box center [586, 247] width 790 height 582
click at [277, 413] on p "[DATE] 10:41 PM" at bounding box center [586, 408] width 727 height 15
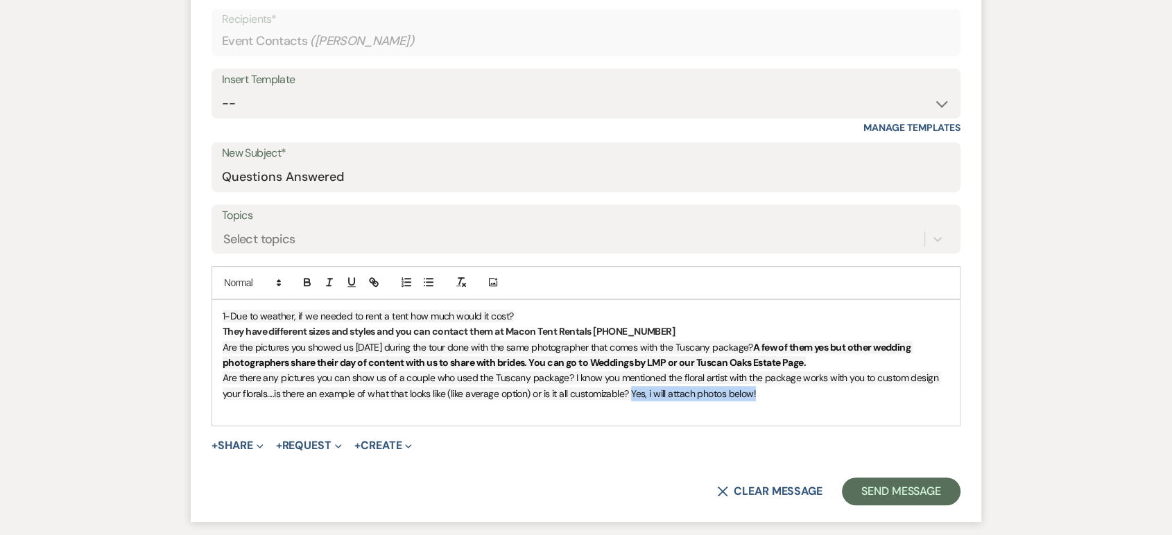
drag, startPoint x: 759, startPoint y: 397, endPoint x: 632, endPoint y: 394, distance: 126.2
click at [632, 394] on p "Are there any pictures you can show us of a couple who used the Tuscany package…" at bounding box center [586, 385] width 727 height 31
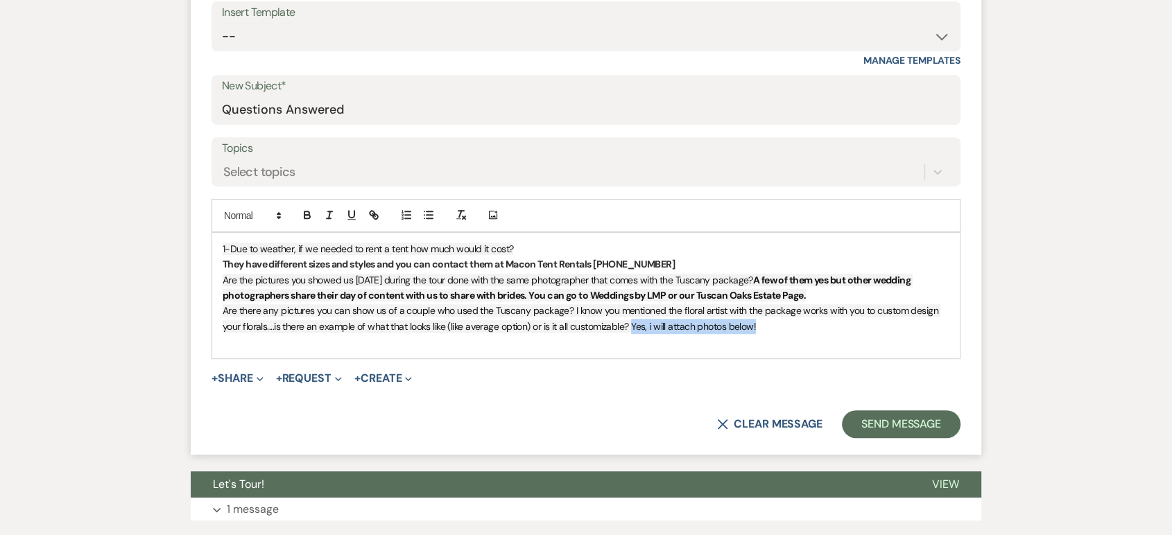
scroll to position [660, 0]
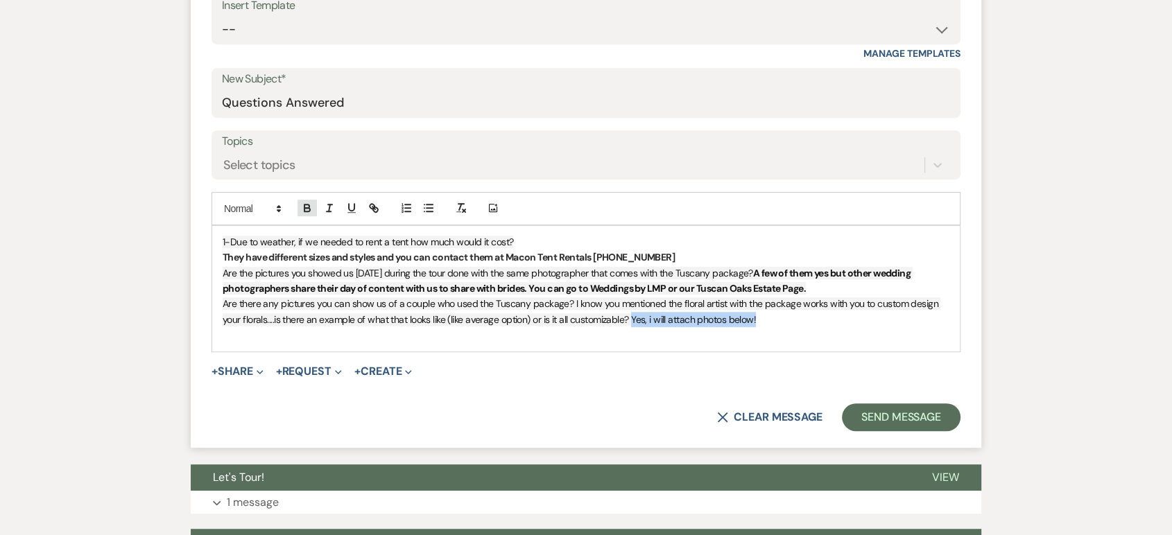
click at [304, 214] on button "button" at bounding box center [306, 208] width 19 height 17
click at [796, 320] on p "Are there any pictures you can show us of a couple who used the Tuscany package…" at bounding box center [586, 311] width 727 height 31
click at [221, 246] on div "1-Due to weather, if we needed to rent a tent how much would it cost? They have…" at bounding box center [585, 289] width 747 height 126
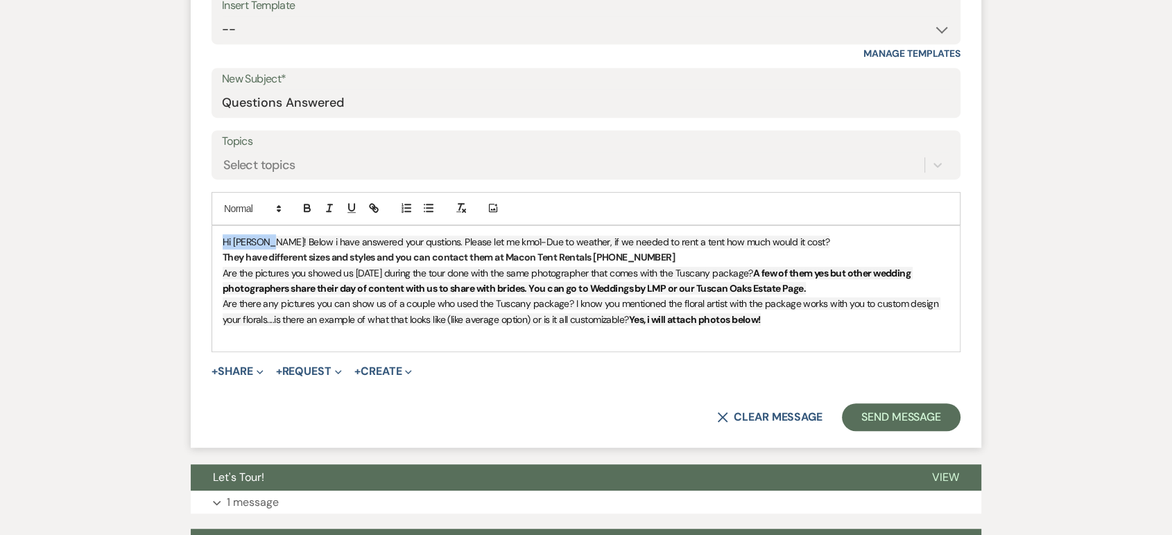
drag, startPoint x: 221, startPoint y: 241, endPoint x: 264, endPoint y: 243, distance: 43.7
click at [264, 243] on div "Hi [PERSON_NAME]! Below i have answered your qustions. Please let me kmo1-Due t…" at bounding box center [585, 289] width 747 height 126
click at [491, 241] on span "Hi [PERSON_NAME]! Below i have answered your qustions. Please let me kmo1-Due t…" at bounding box center [526, 242] width 607 height 12
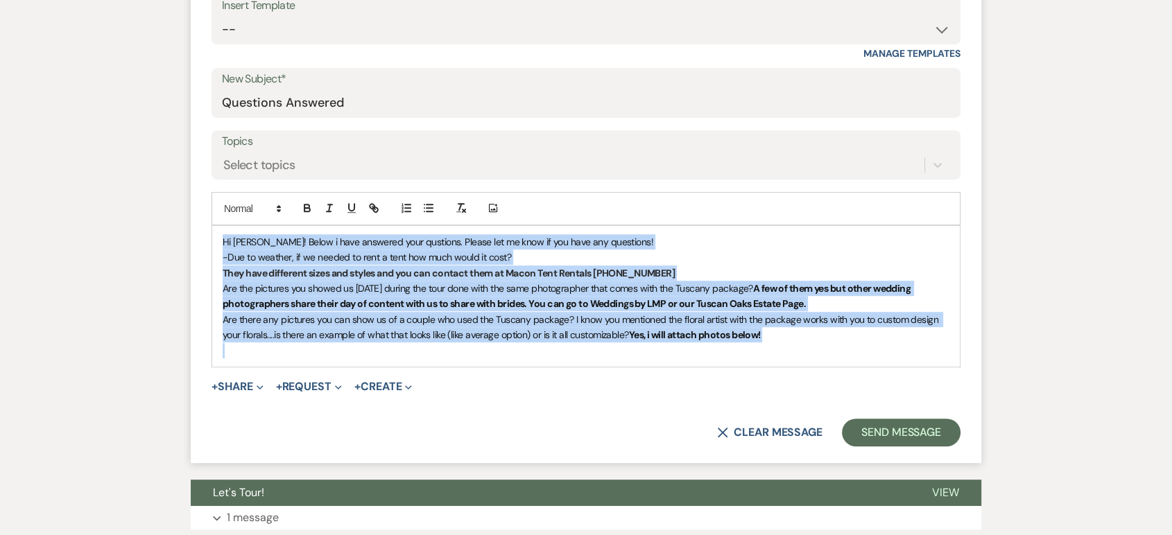
drag, startPoint x: 223, startPoint y: 242, endPoint x: 818, endPoint y: 361, distance: 606.1
click at [818, 361] on div "Hi [PERSON_NAME]! Below i have answered your qustions. Please let me know if yo…" at bounding box center [585, 296] width 747 height 141
copy div "Hi [PERSON_NAME]! Below i have answered your qustions. Please let me know if yo…"
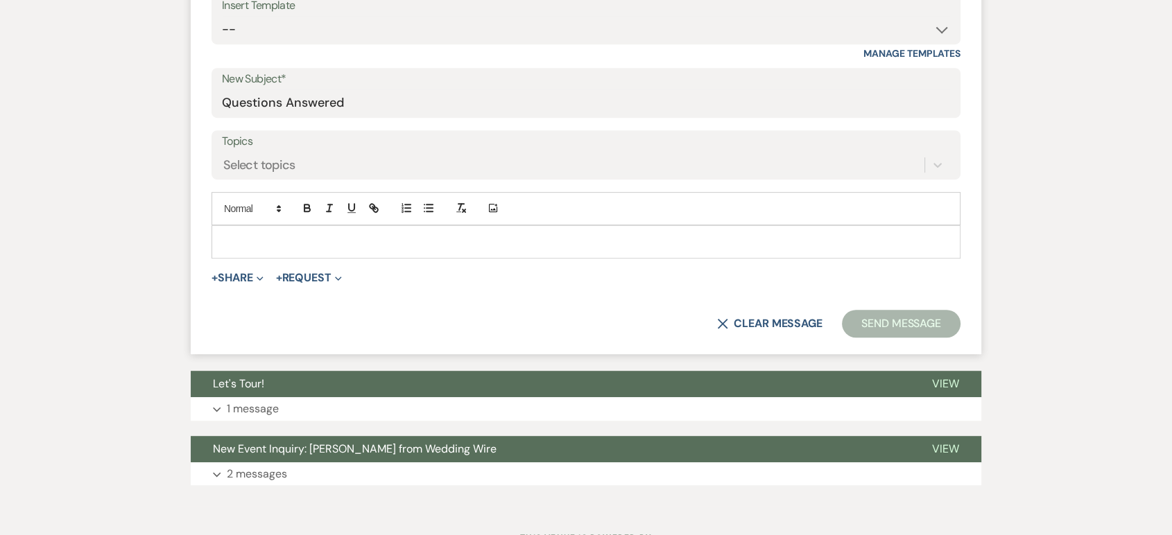
scroll to position [477, 0]
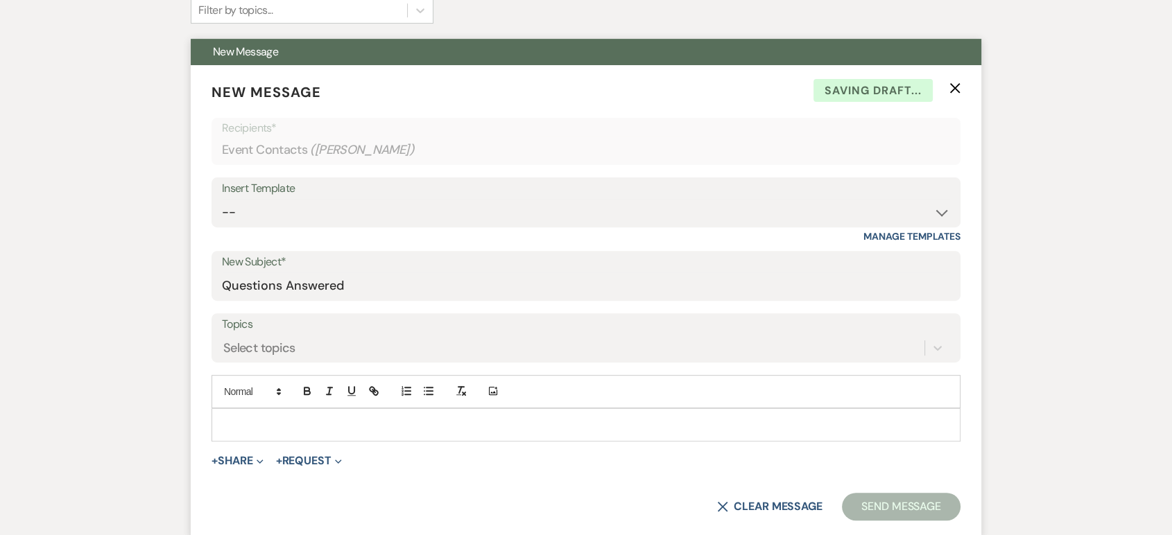
click at [948, 87] on p "New Message X Saving draft..." at bounding box center [585, 92] width 749 height 21
click at [954, 85] on use "button" at bounding box center [955, 88] width 10 height 10
